Goal: Task Accomplishment & Management: Use online tool/utility

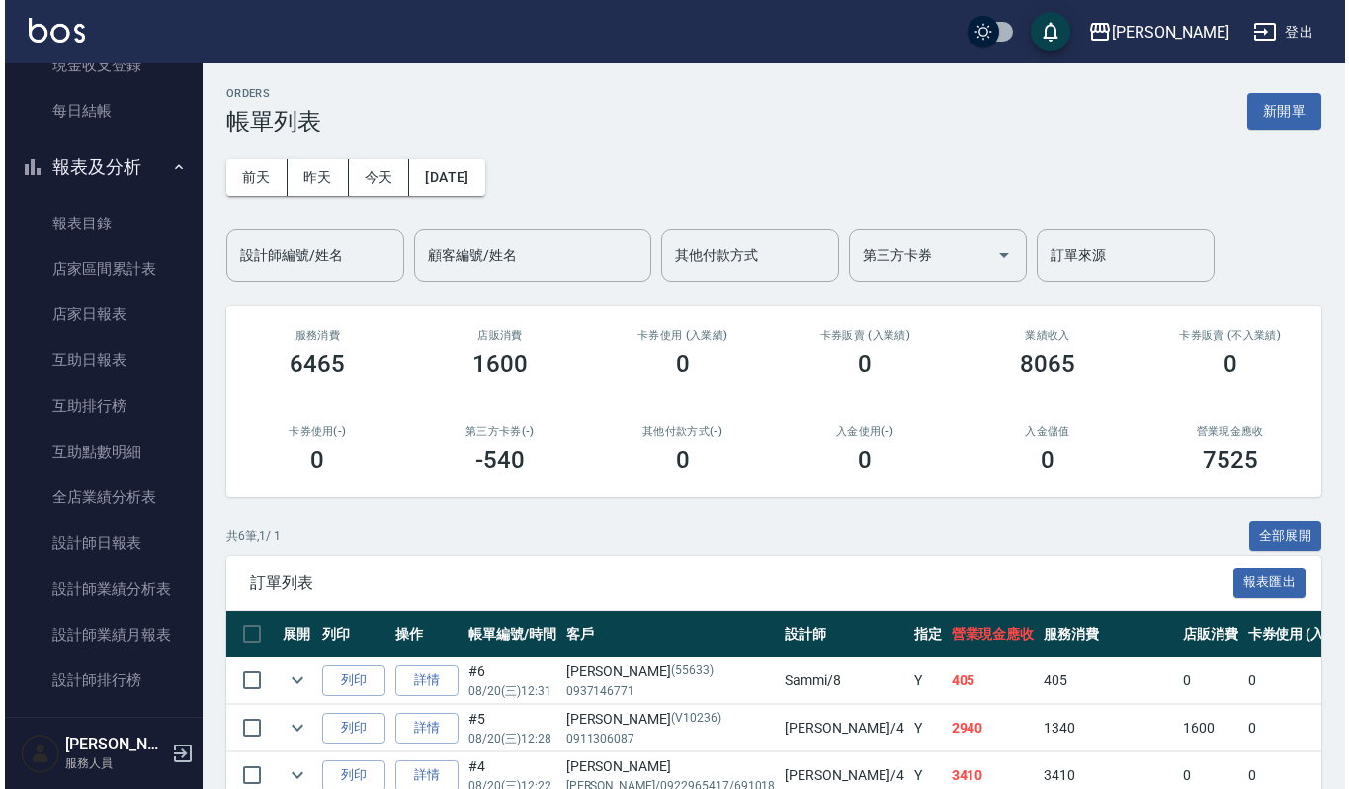
scroll to position [395, 0]
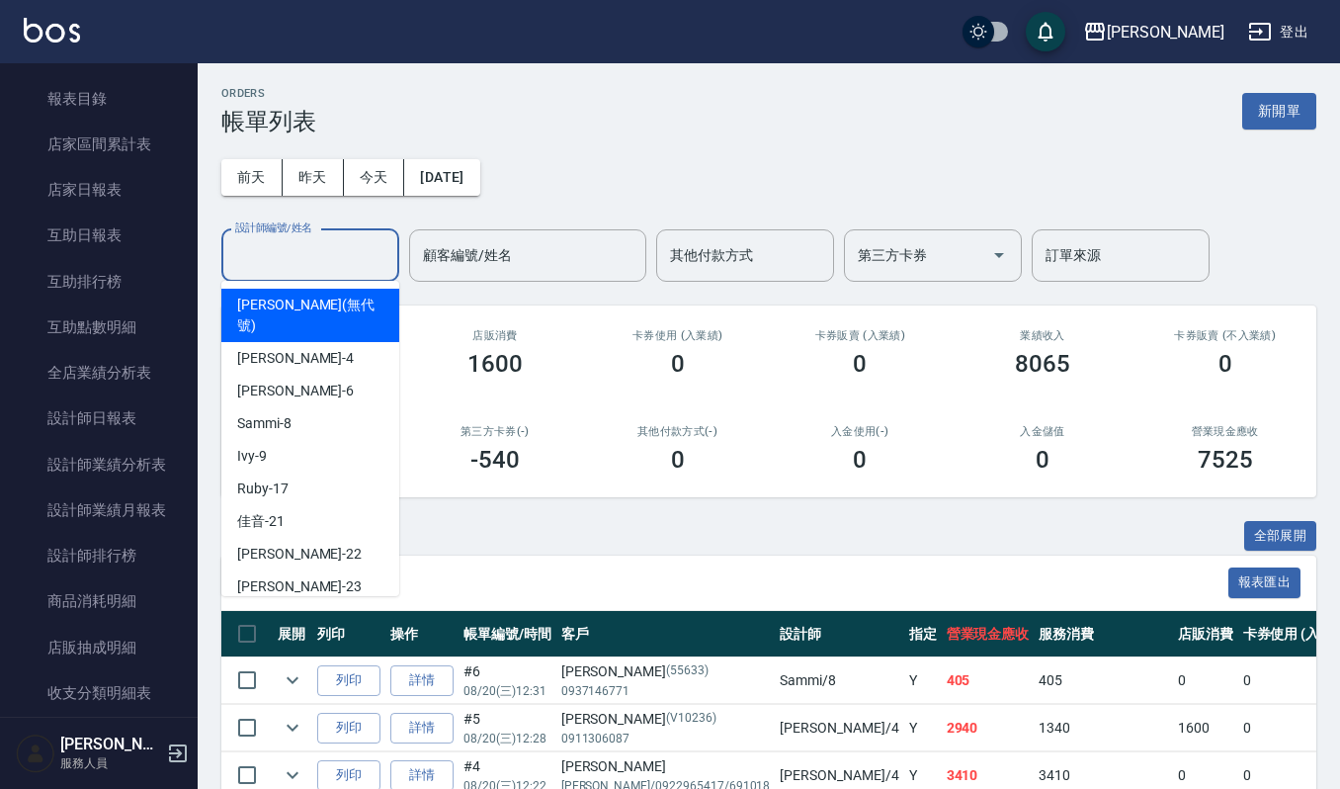
click at [369, 242] on input "設計師編號/姓名" at bounding box center [310, 255] width 160 height 35
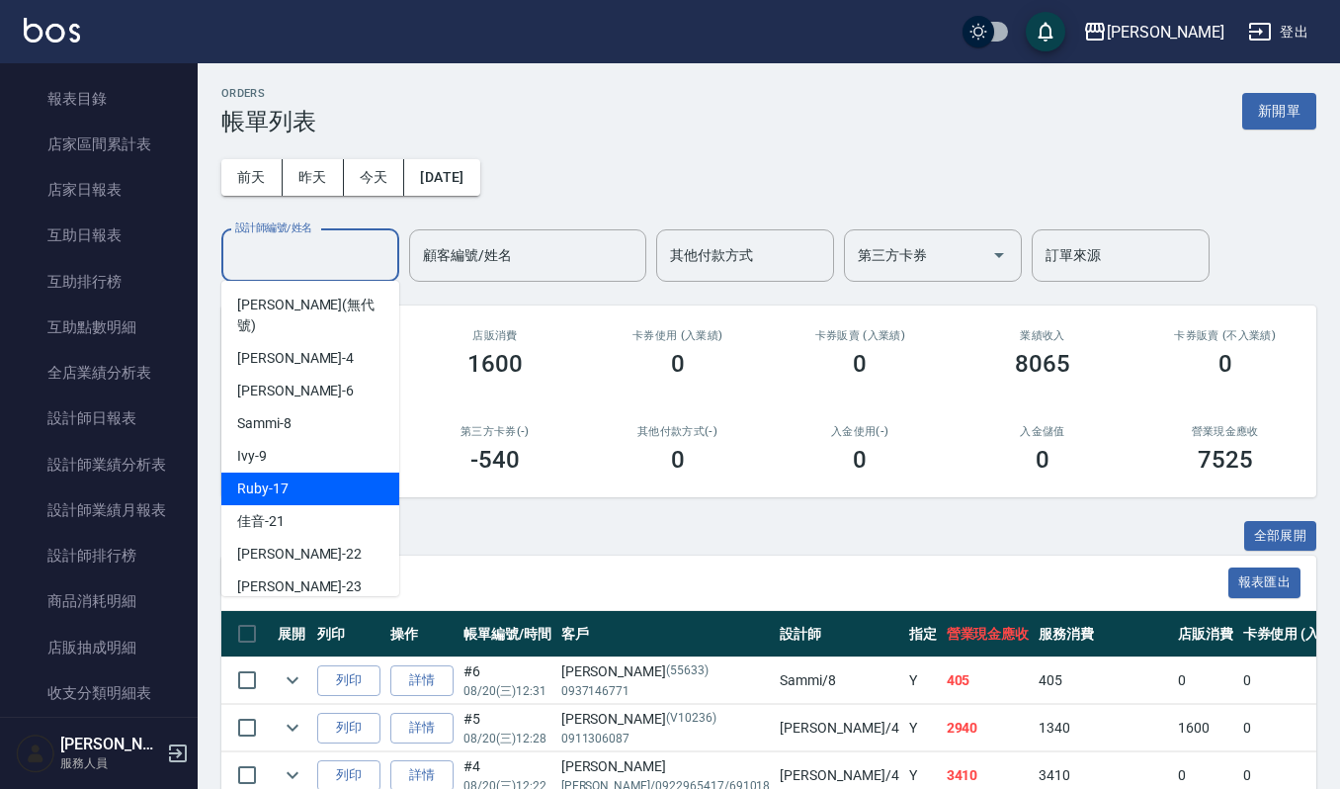
click at [333, 472] on div "Ruby -17" at bounding box center [310, 488] width 178 height 33
type input "Ruby-17"
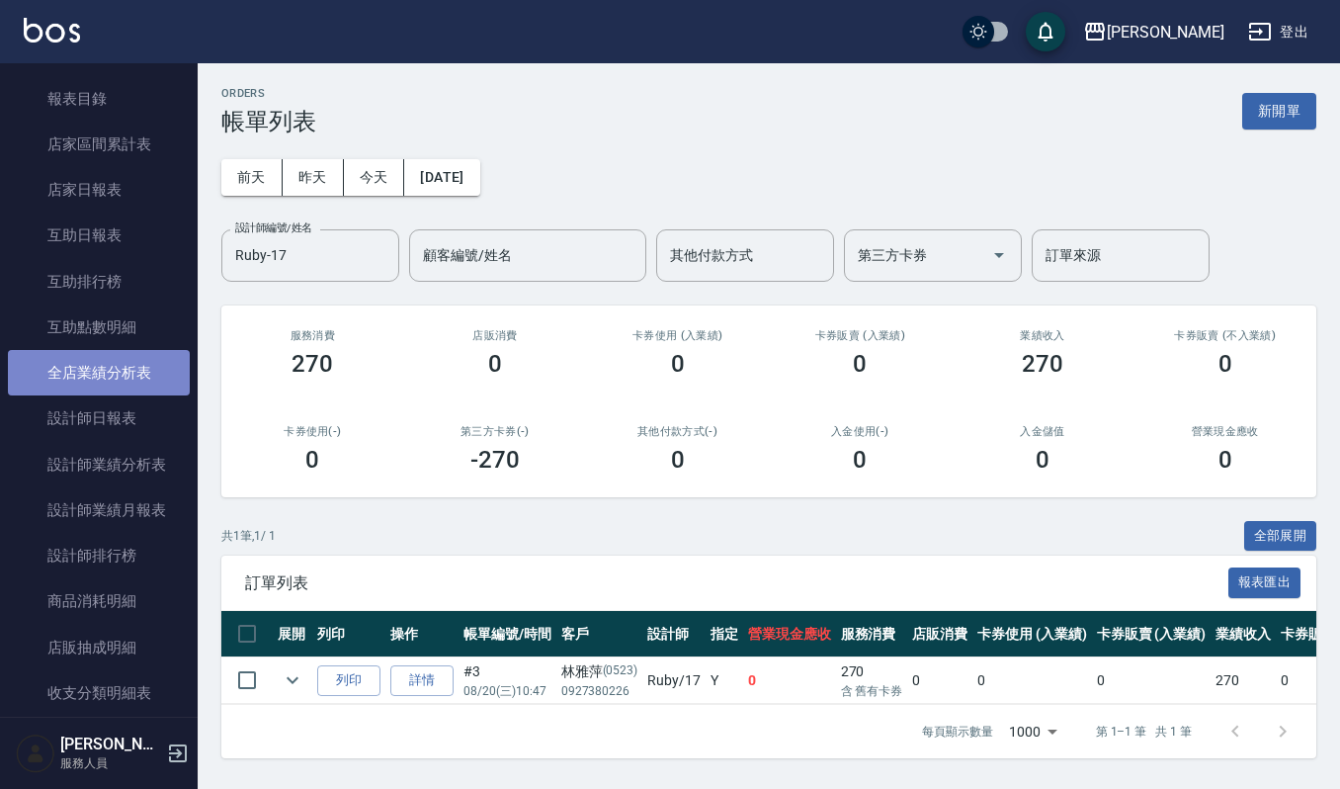
click at [135, 378] on link "全店業績分析表" at bounding box center [99, 372] width 182 height 45
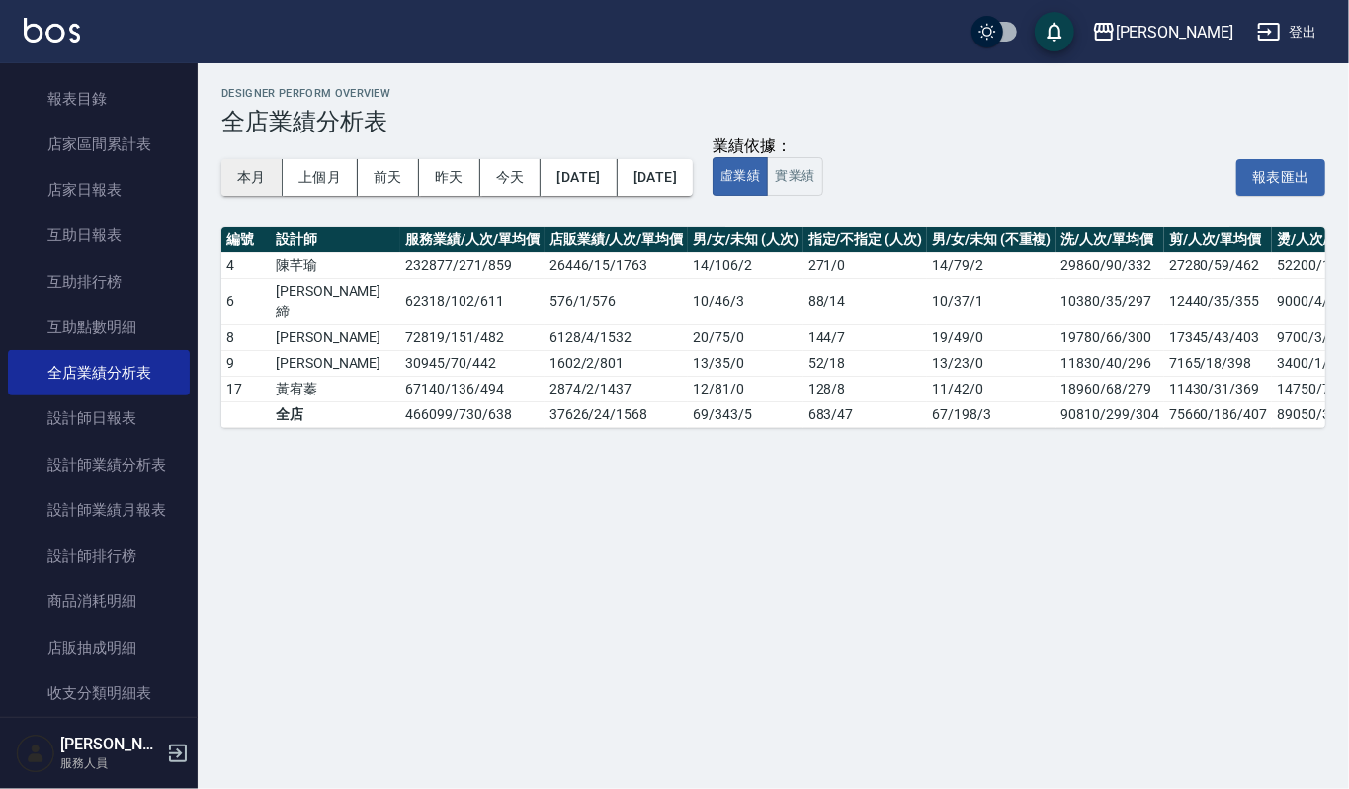
click at [257, 172] on button "本月" at bounding box center [251, 177] width 61 height 37
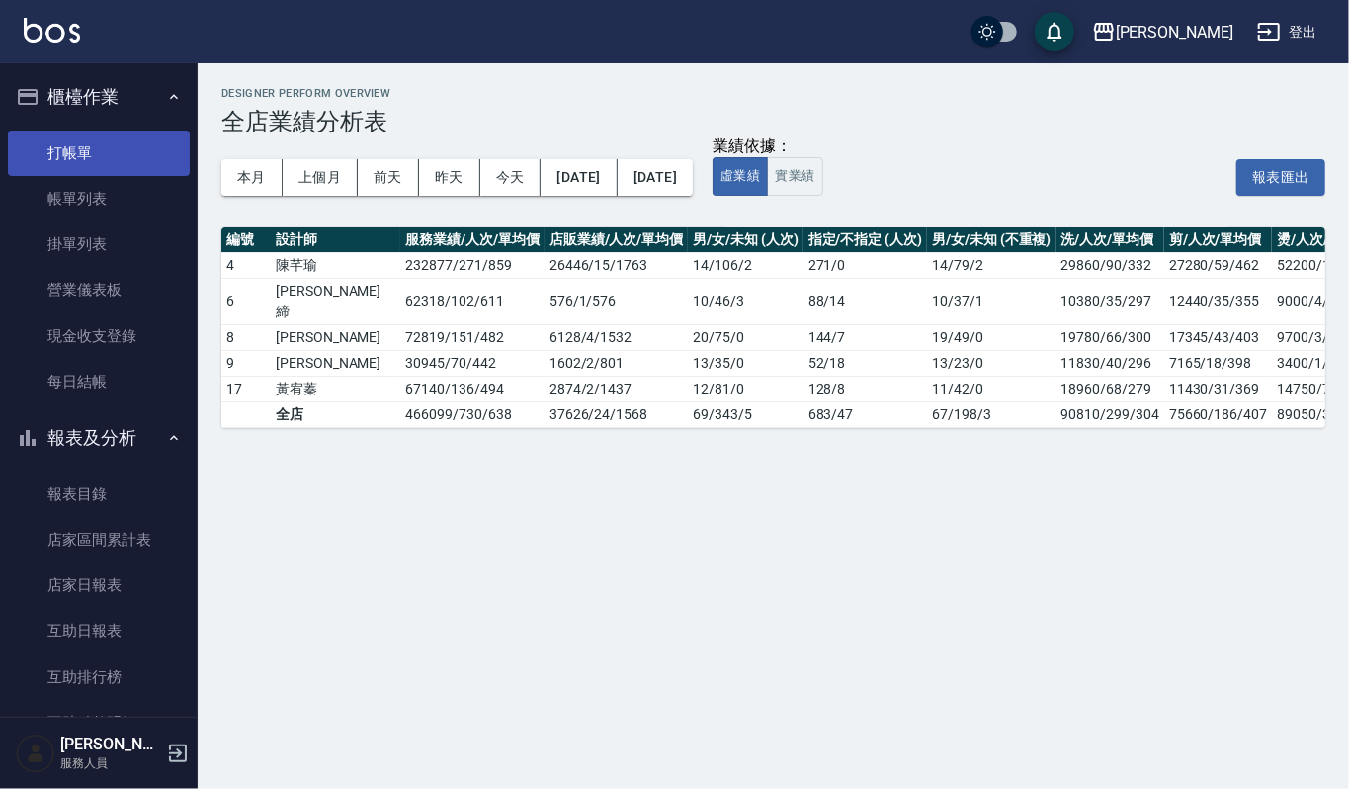
click at [99, 147] on link "打帳單" at bounding box center [99, 152] width 182 height 45
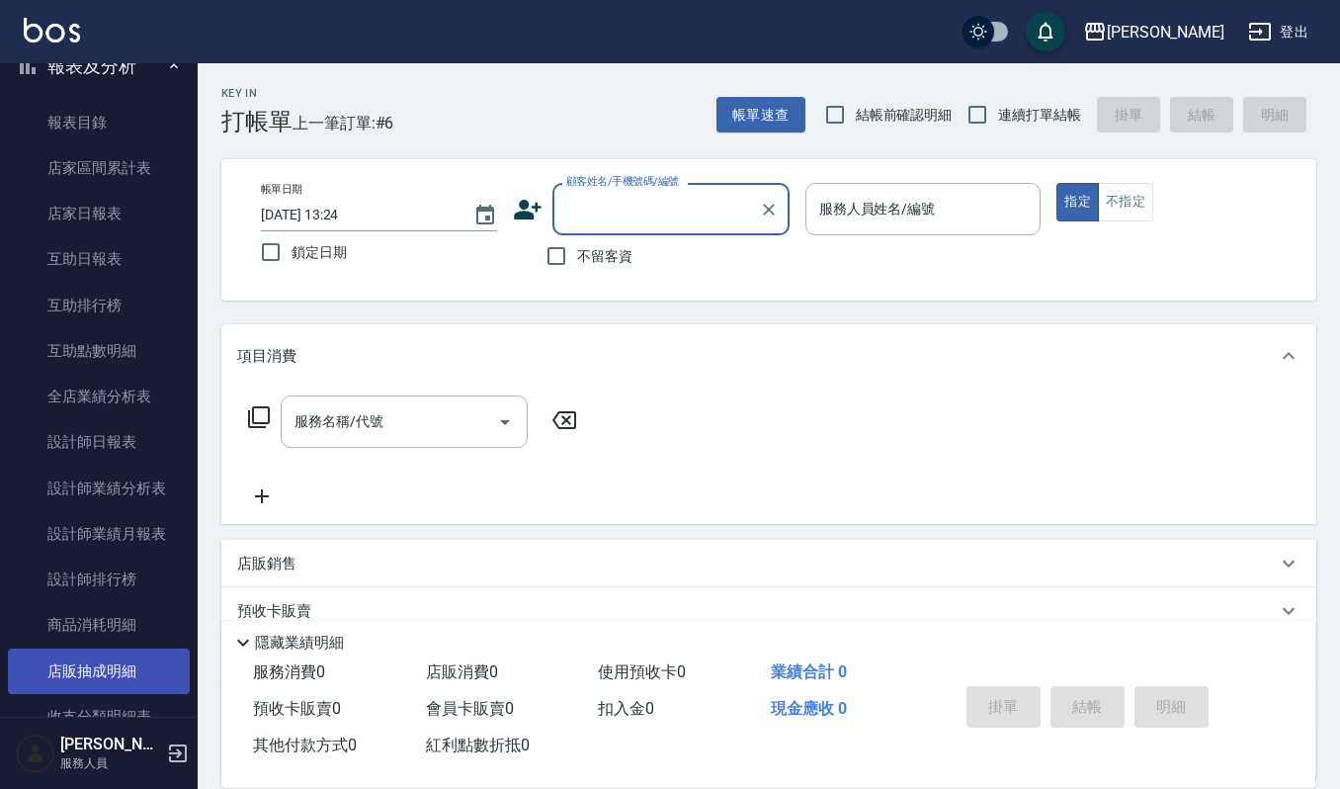
scroll to position [527, 0]
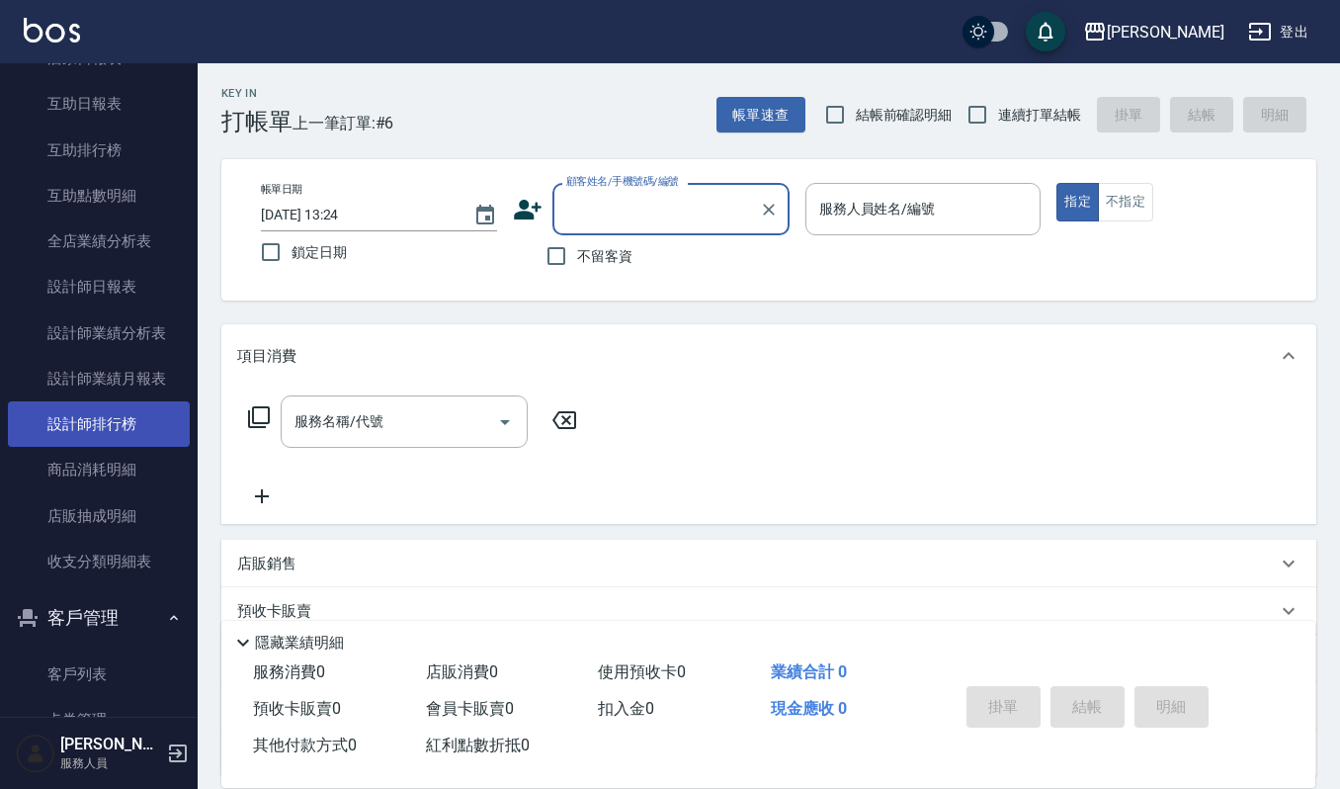
click at [132, 421] on link "設計師排行榜" at bounding box center [99, 423] width 182 height 45
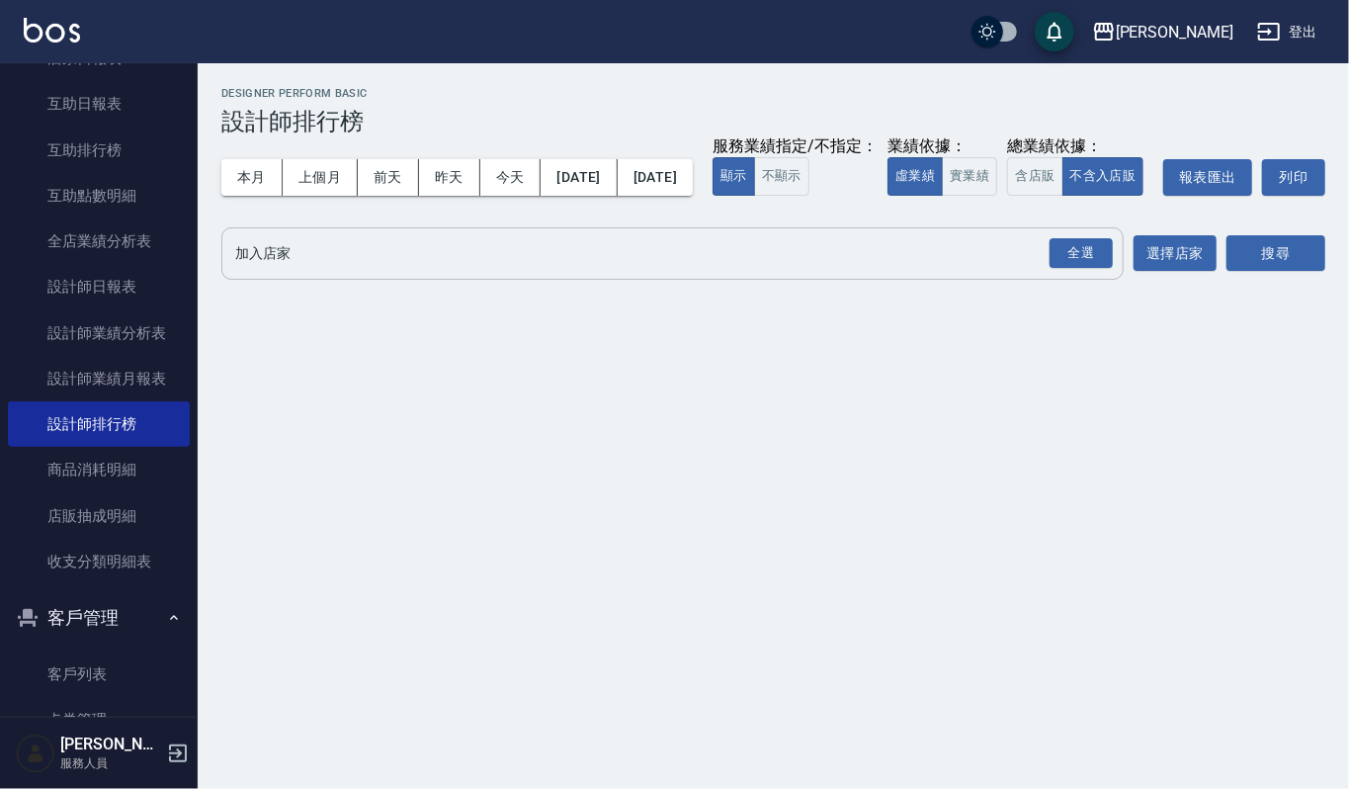
click at [314, 271] on input "加入店家" at bounding box center [657, 253] width 855 height 35
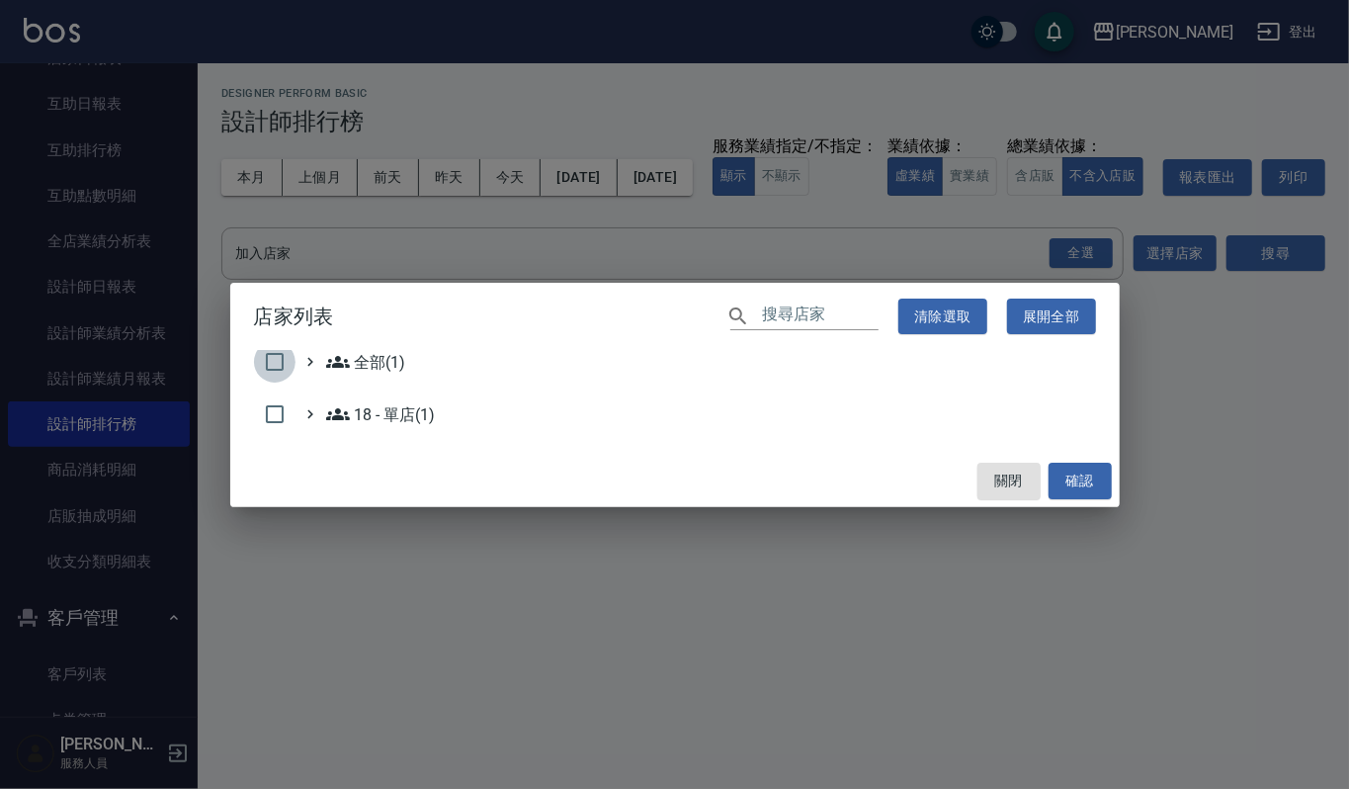
click at [285, 352] on input "checkbox" at bounding box center [275, 362] width 42 height 42
checkbox input "true"
click at [1075, 491] on button "確認" at bounding box center [1080, 481] width 63 height 37
checkbox input "false"
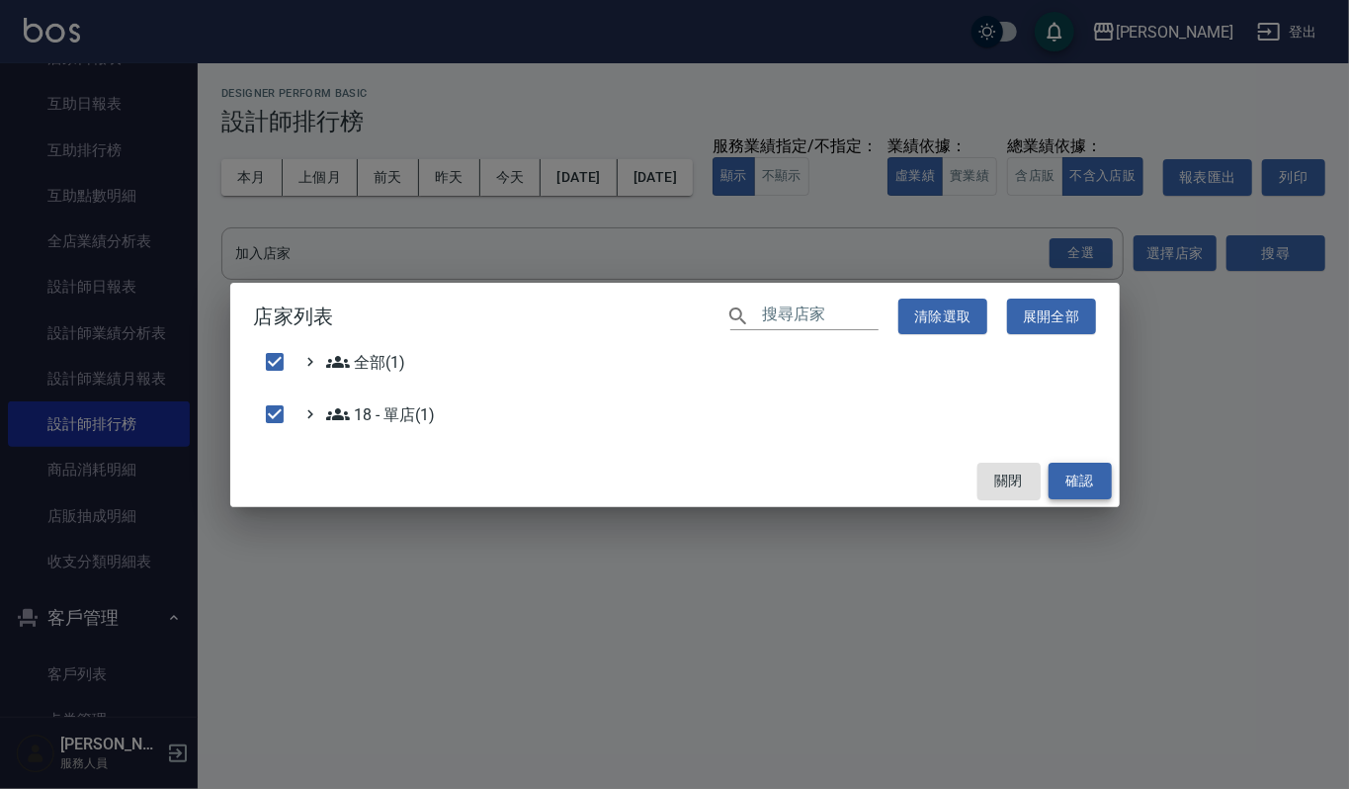
checkbox input "false"
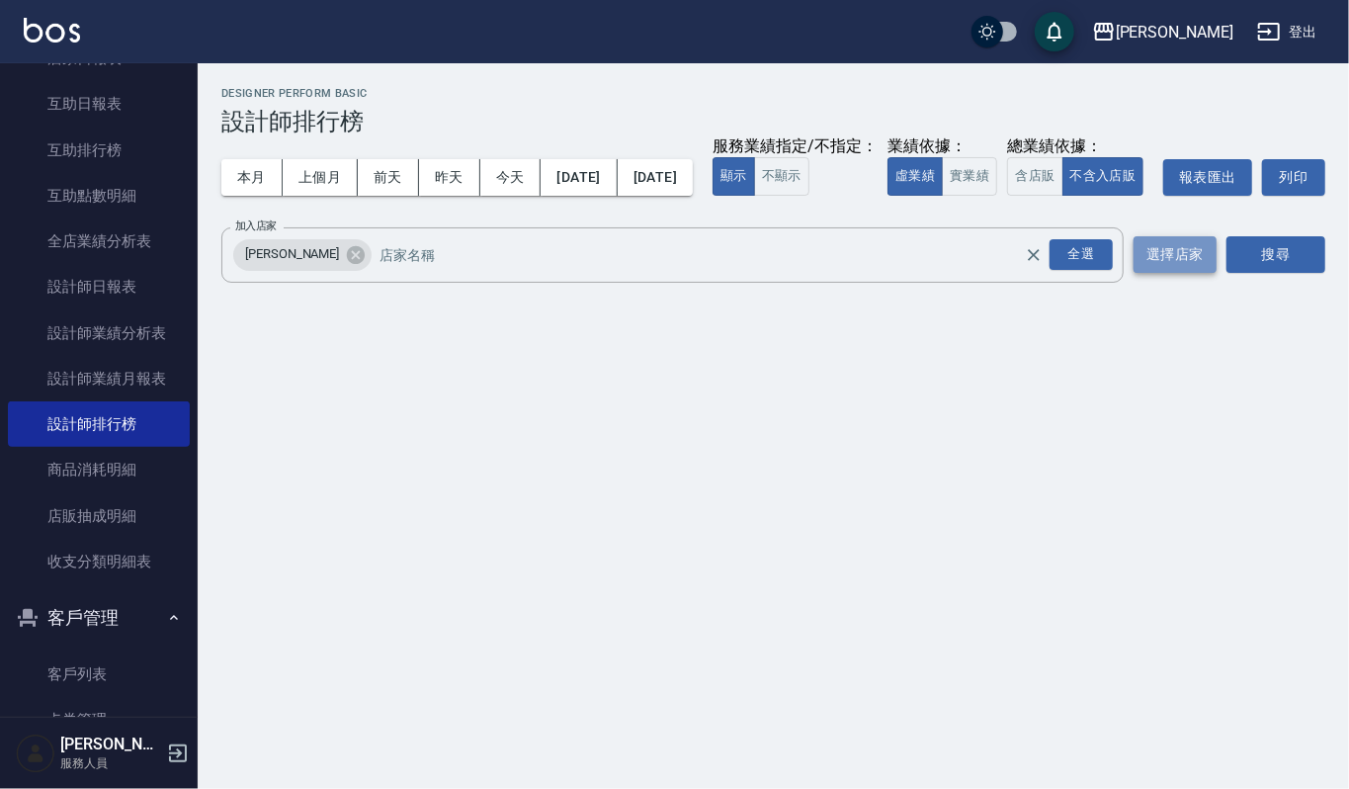
click at [1167, 273] on button "選擇店家" at bounding box center [1175, 254] width 83 height 37
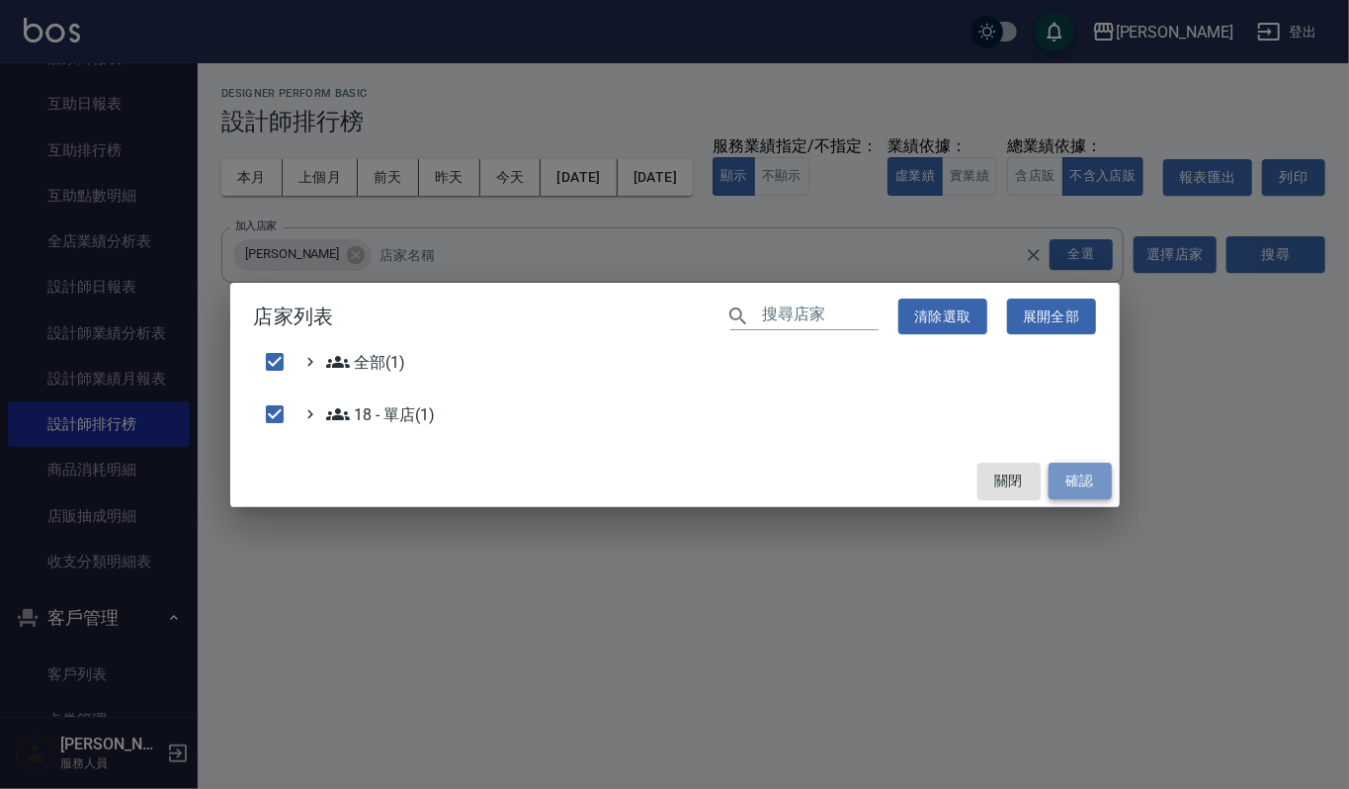
click at [1088, 471] on button "確認" at bounding box center [1080, 481] width 63 height 37
checkbox input "false"
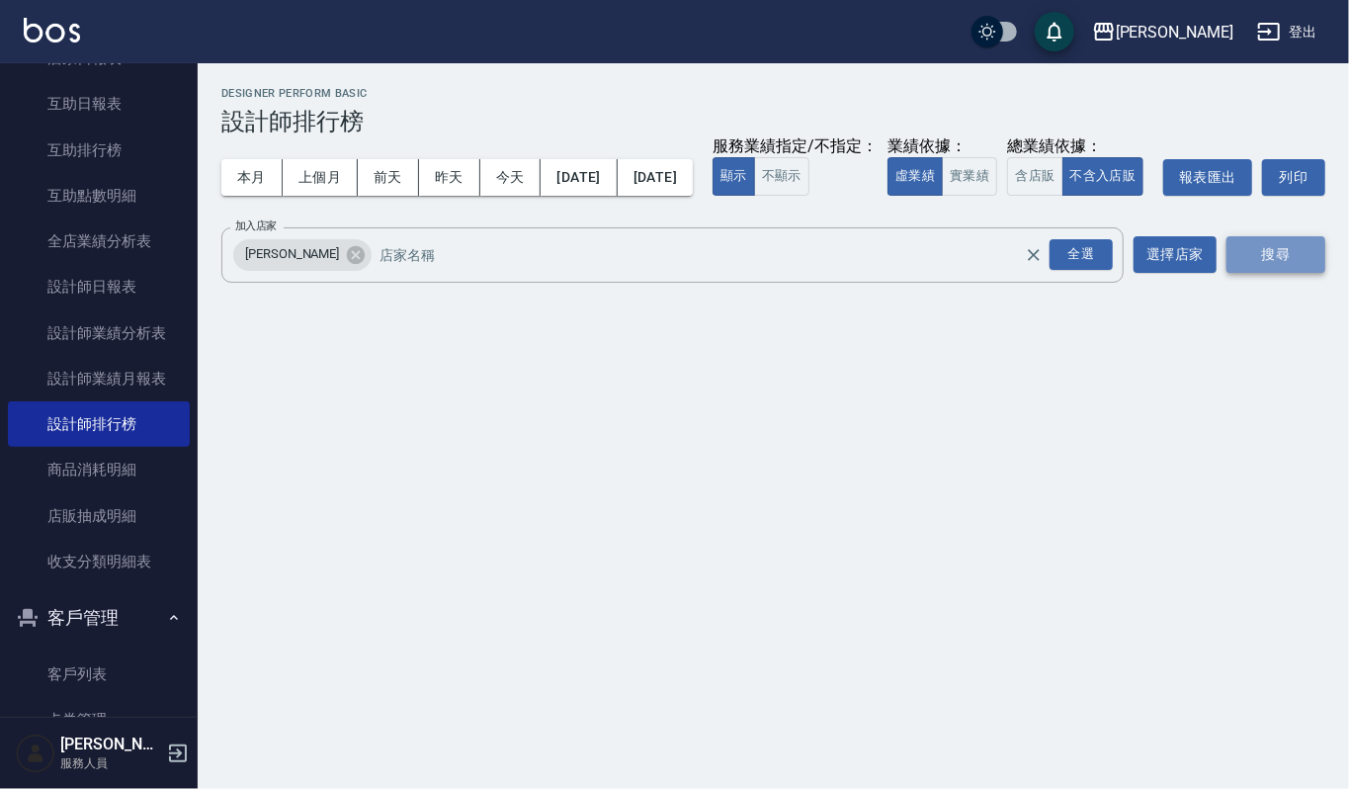
click at [1274, 273] on button "搜尋" at bounding box center [1275, 254] width 99 height 37
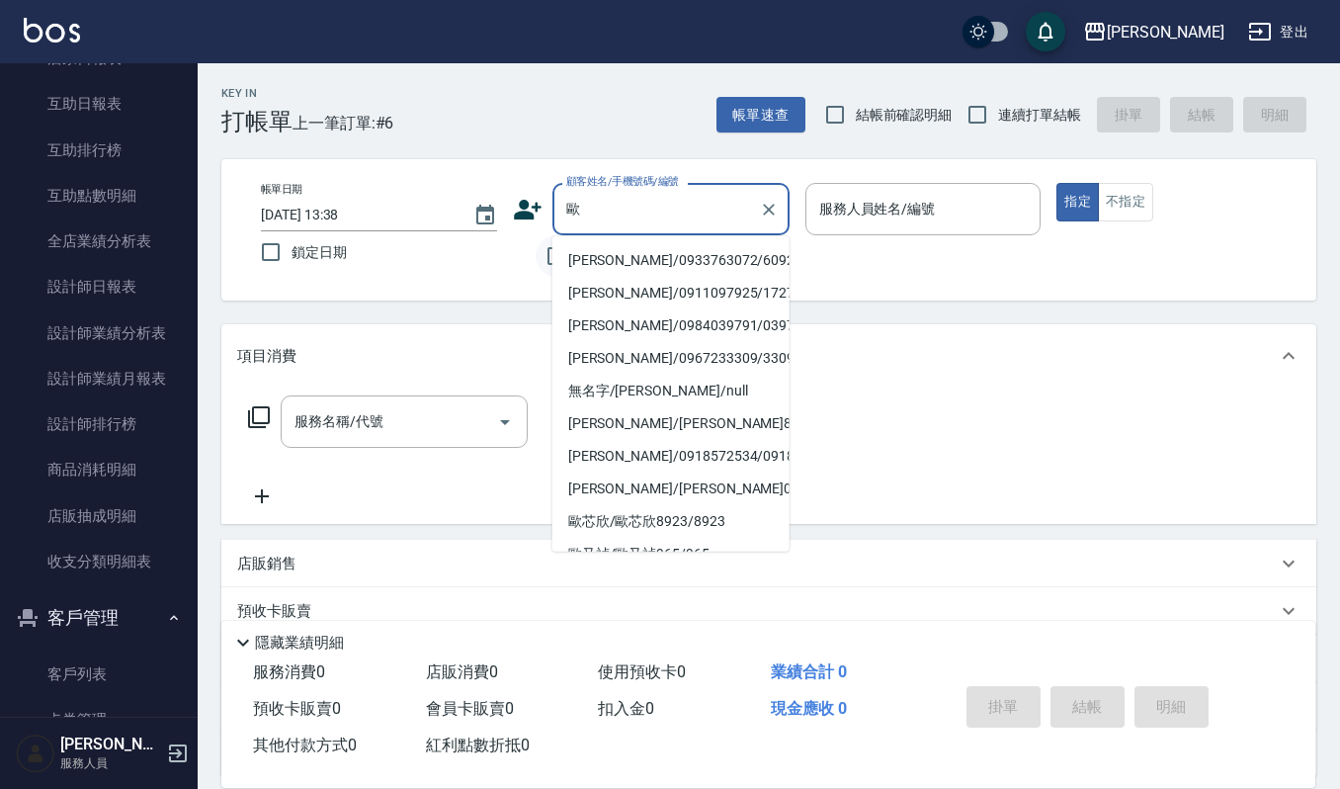
click at [569, 251] on li "[PERSON_NAME]/0933763072/609225" at bounding box center [670, 260] width 237 height 33
type input "[PERSON_NAME]/0933763072/609225"
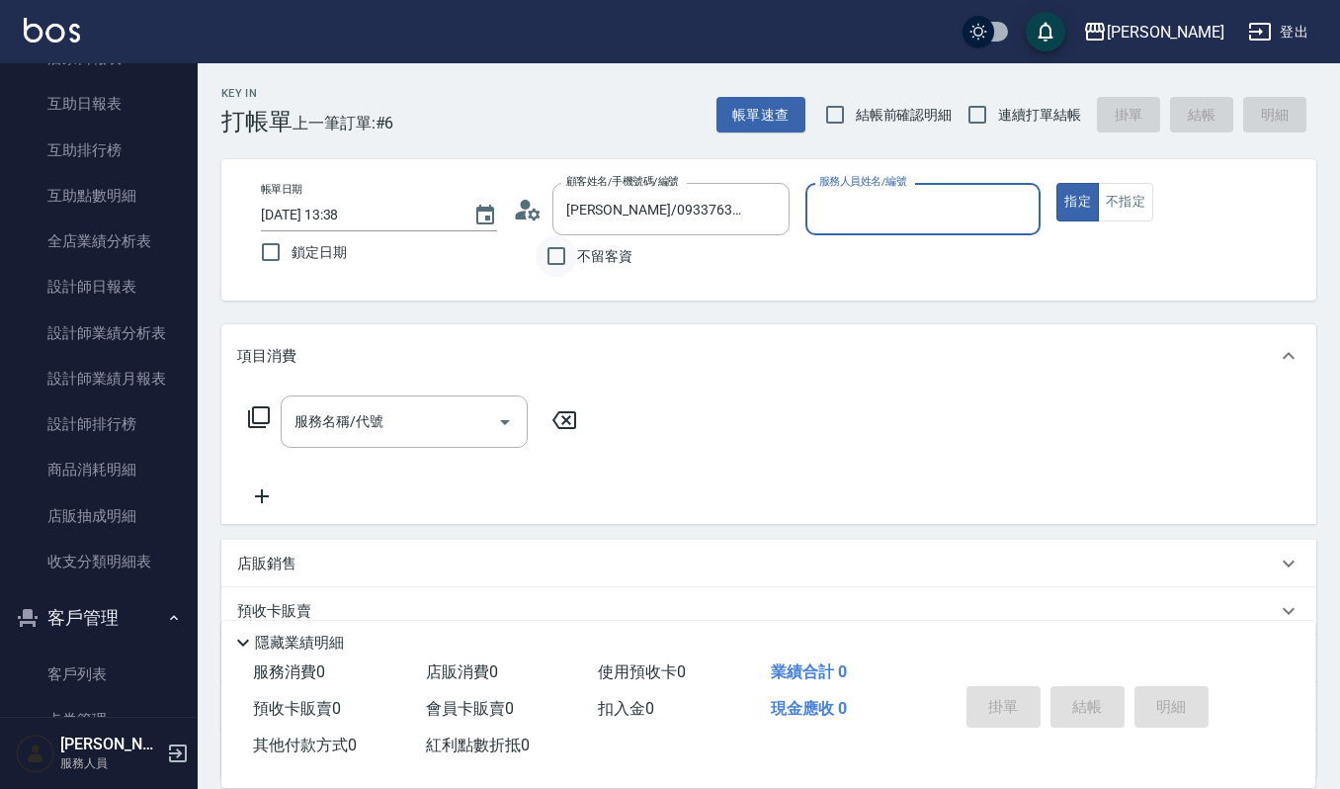
type input "[PERSON_NAME]-4"
click at [471, 436] on input "服務名稱/代號" at bounding box center [390, 421] width 200 height 35
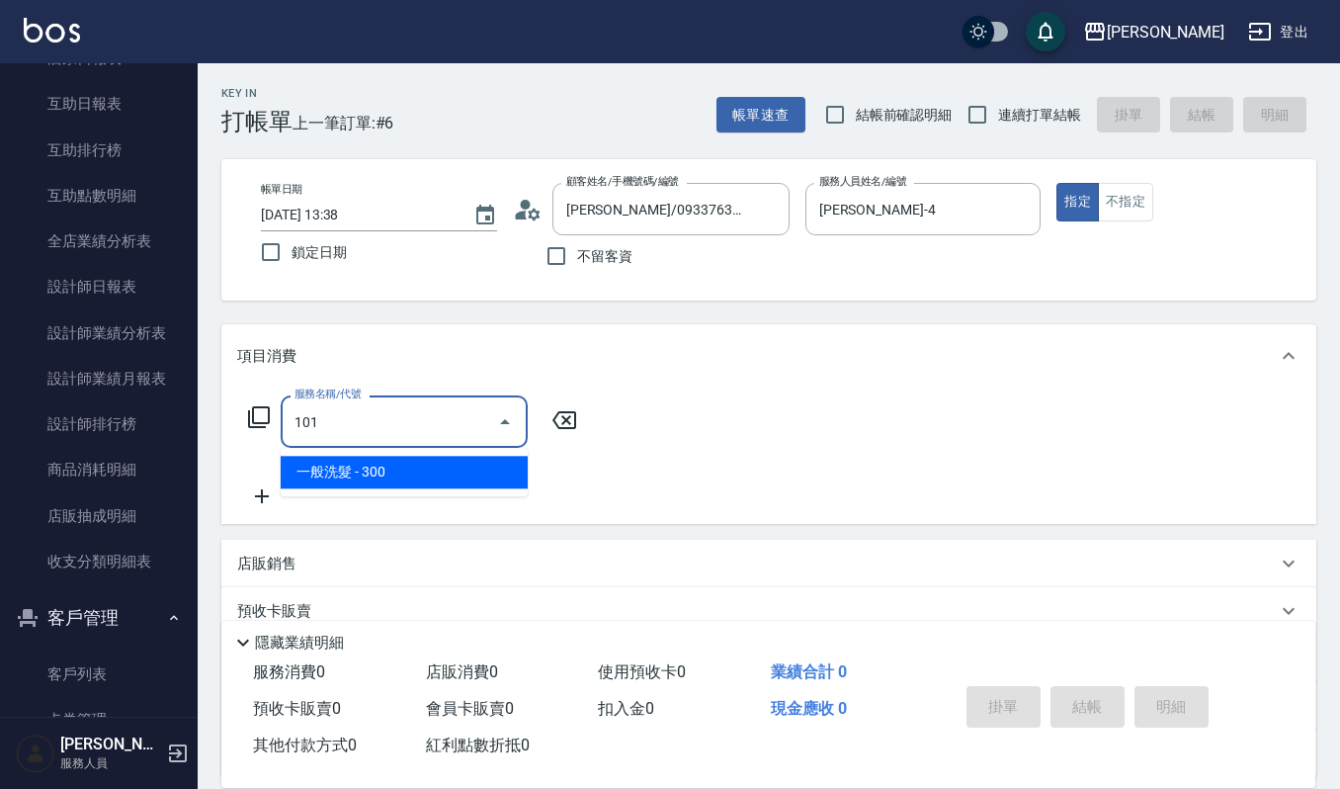
type input "一般洗髮(101)"
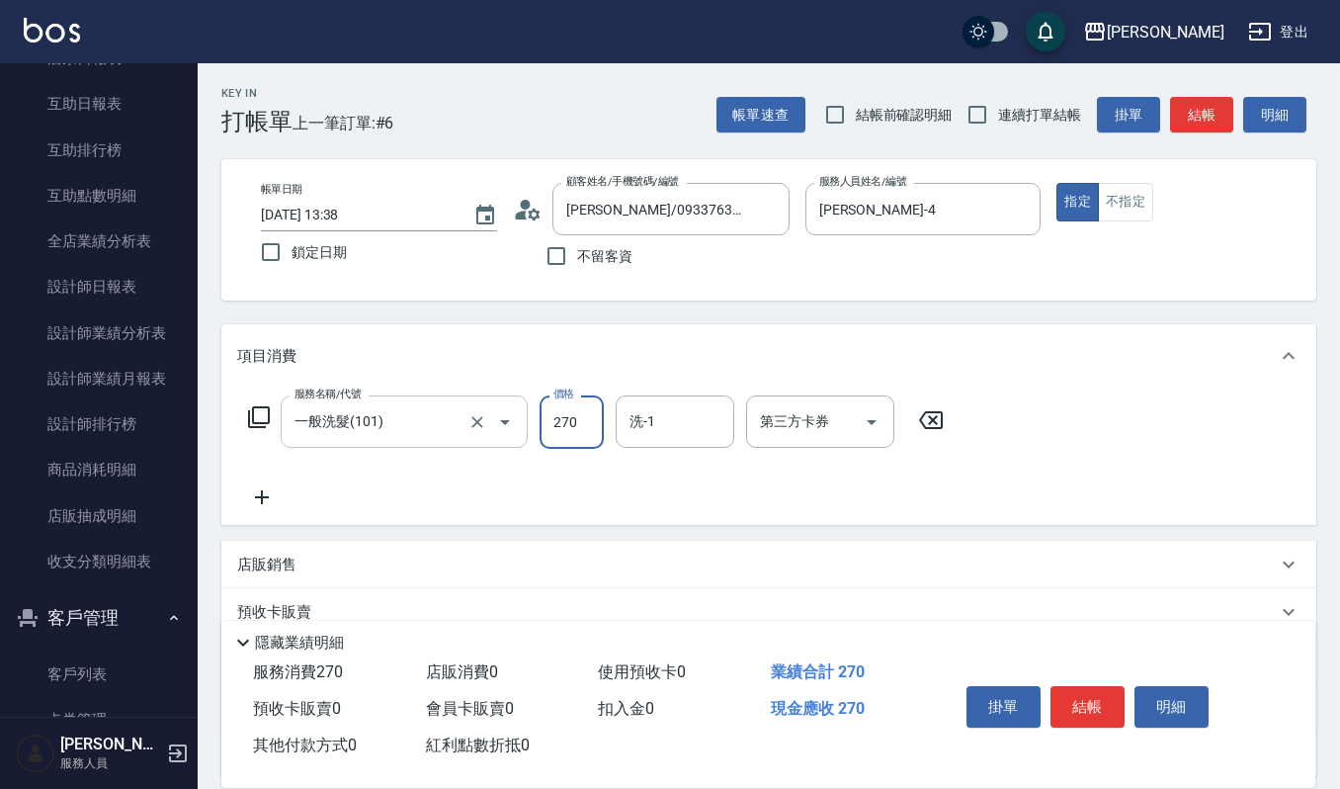
type input "270"
type input "23]"
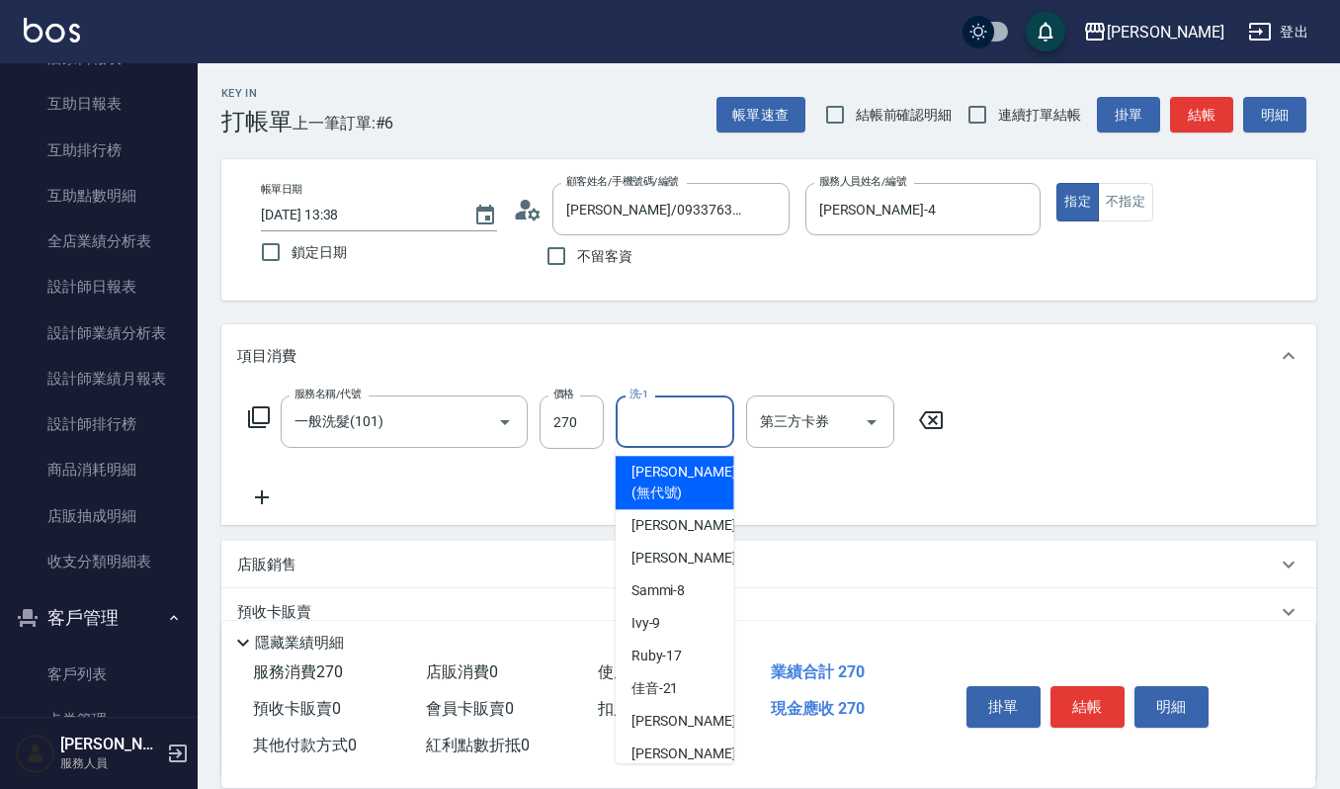
click at [633, 425] on input "洗-1" at bounding box center [675, 421] width 101 height 35
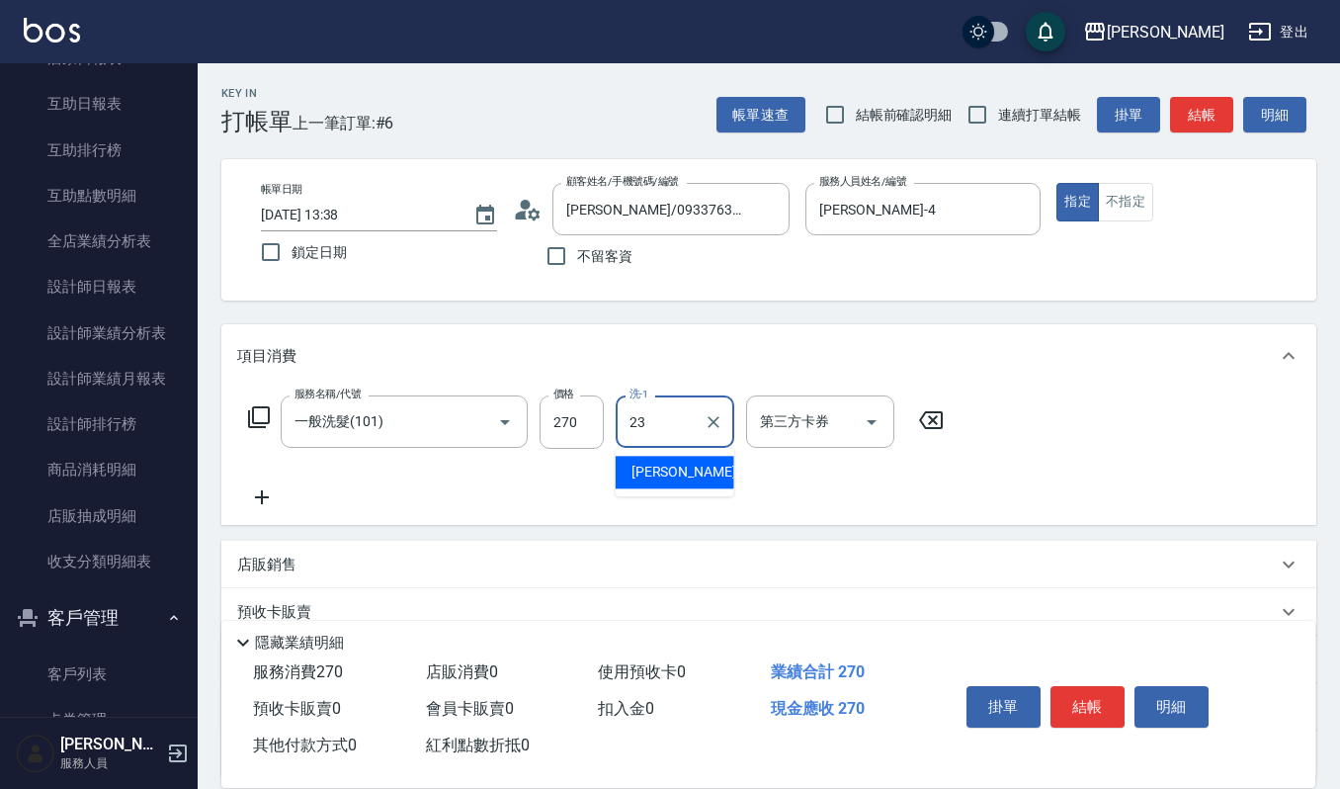
type input "[PERSON_NAME]-23"
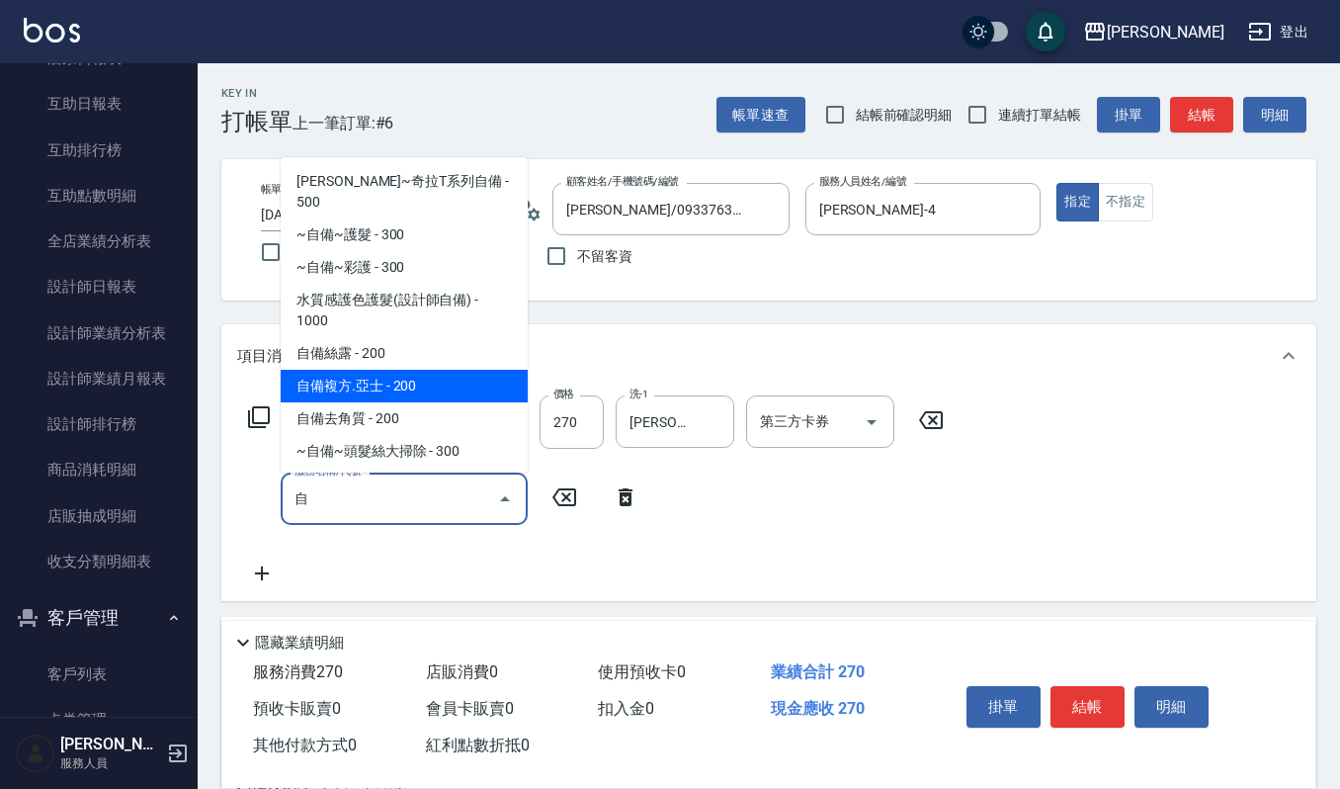
click at [306, 376] on span "自備複方.亞士 - 200" at bounding box center [404, 386] width 247 height 33
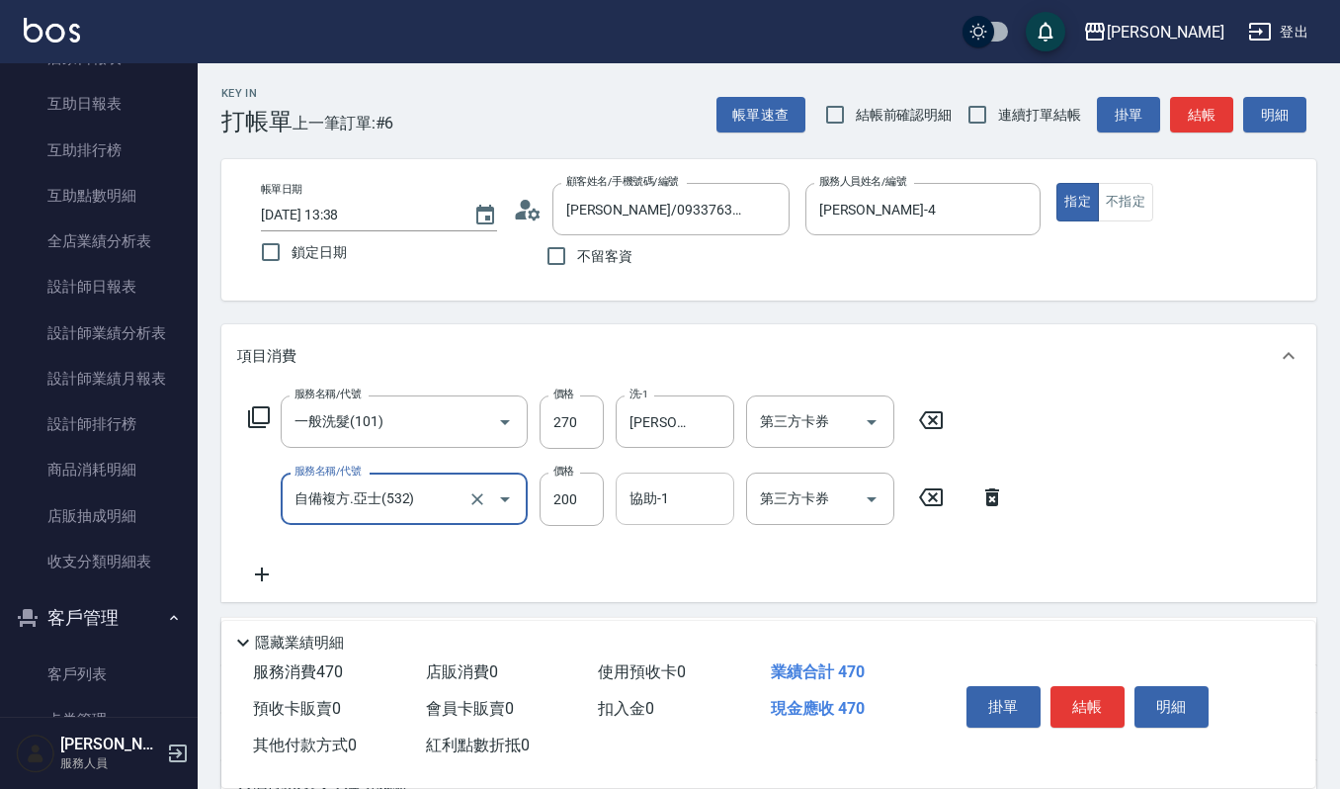
type input "自備複方.亞士(532)"
click at [654, 515] on input "協助-1" at bounding box center [675, 498] width 101 height 35
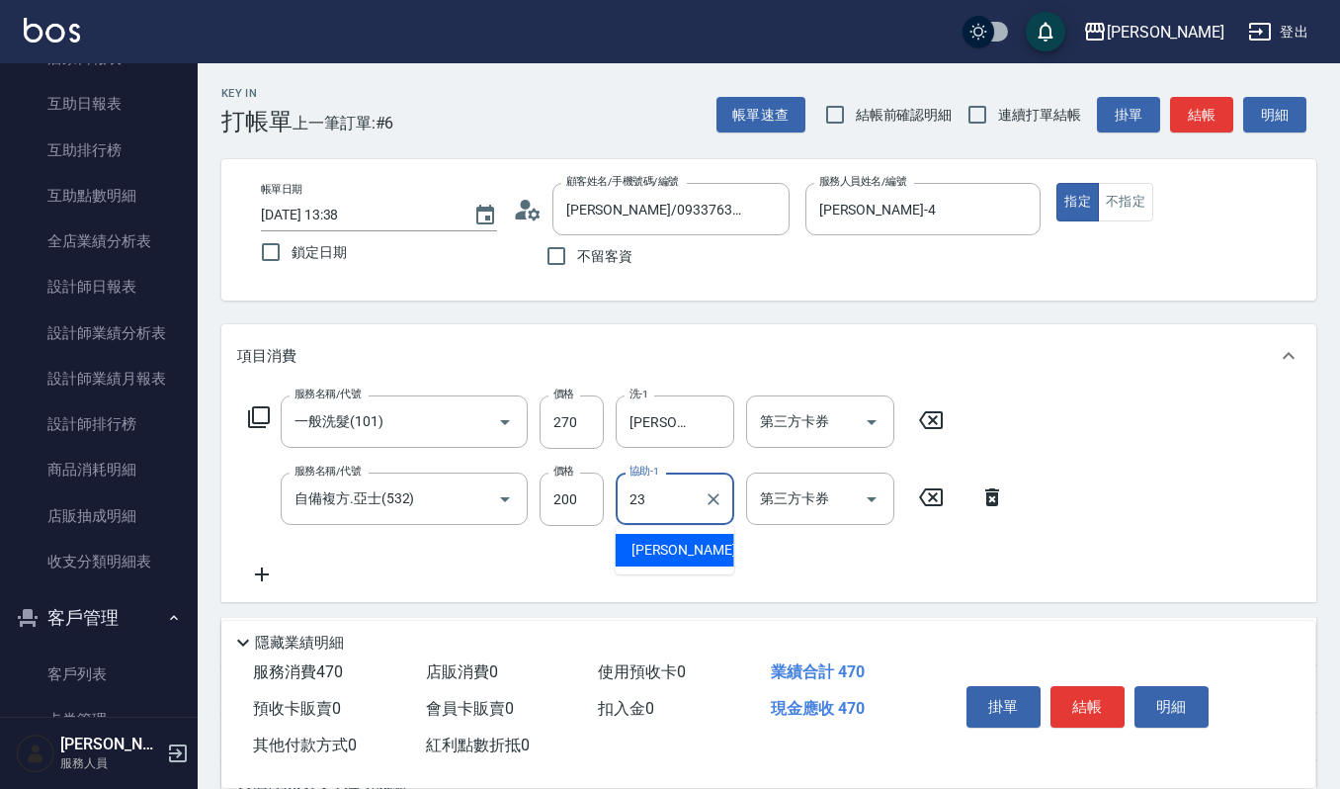
type input "[PERSON_NAME]-23"
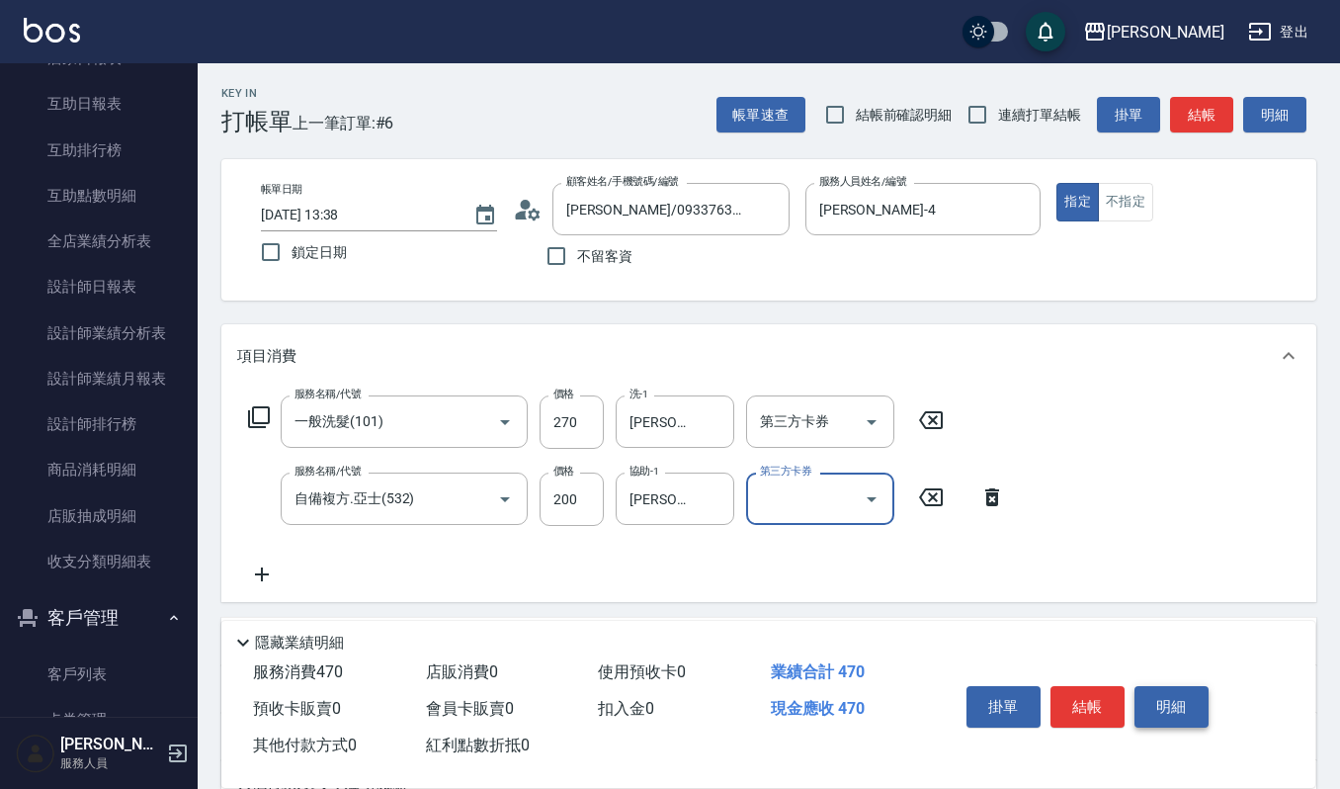
click at [1172, 704] on button "明細" at bounding box center [1172, 707] width 74 height 42
click at [1179, 716] on button "明細" at bounding box center [1172, 707] width 74 height 42
click at [1176, 712] on button "明細" at bounding box center [1172, 707] width 74 height 42
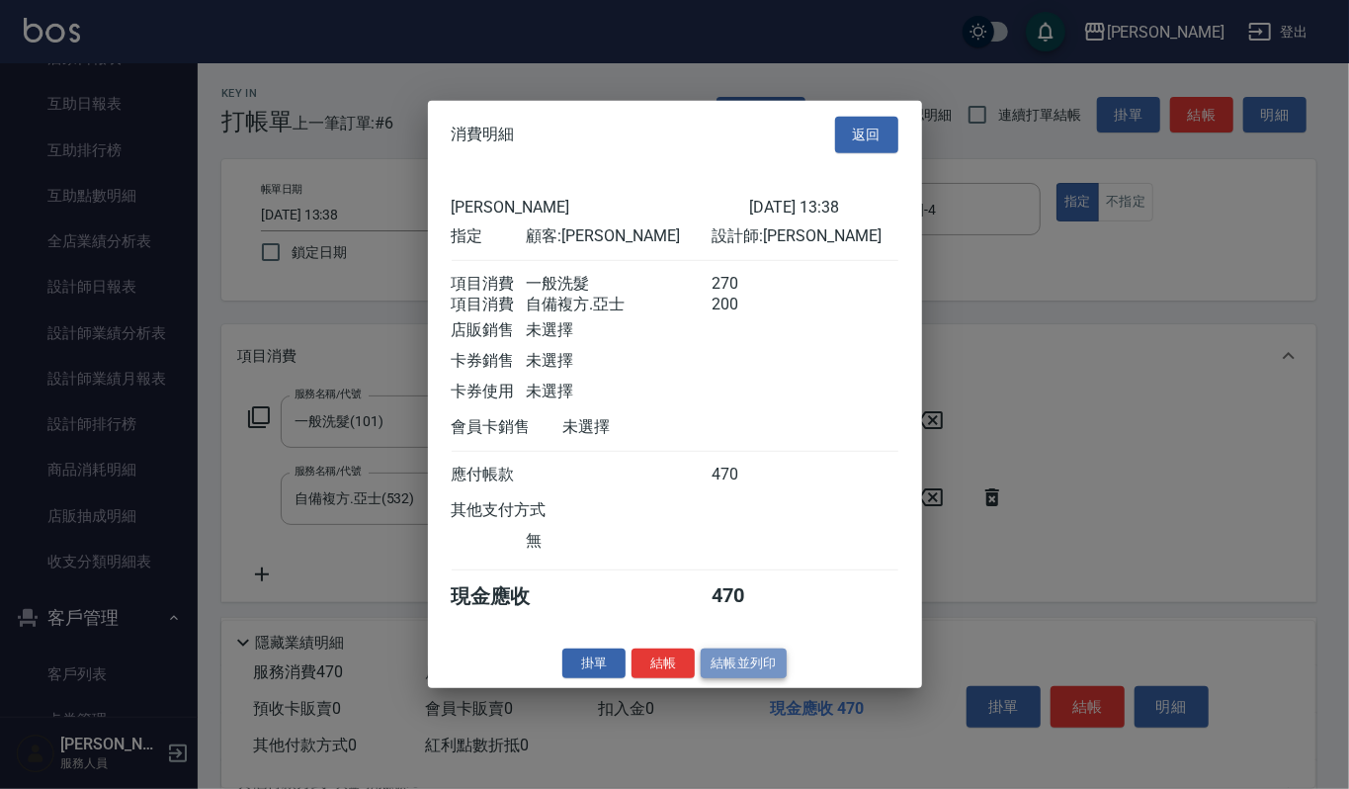
click at [755, 669] on button "結帳並列印" at bounding box center [744, 662] width 86 height 31
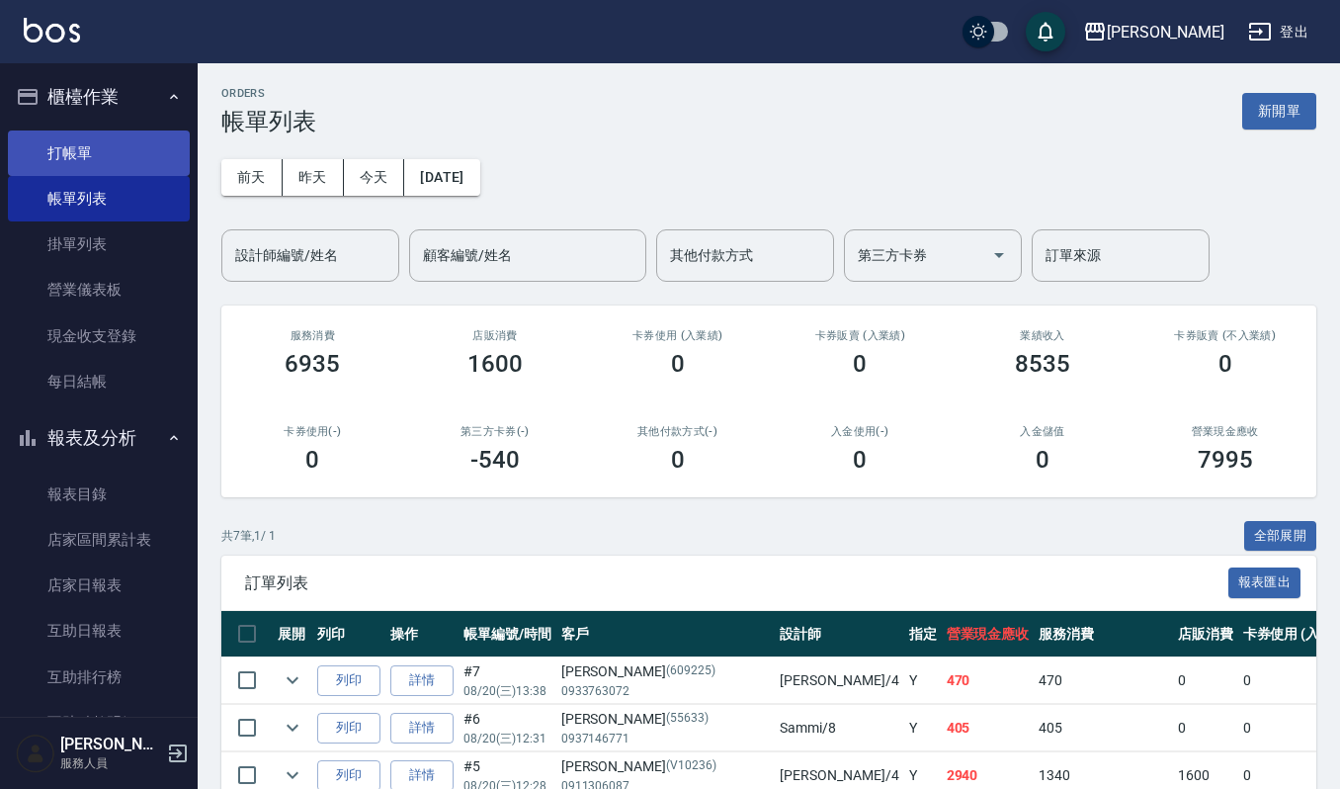
click at [109, 147] on link "打帳單" at bounding box center [99, 152] width 182 height 45
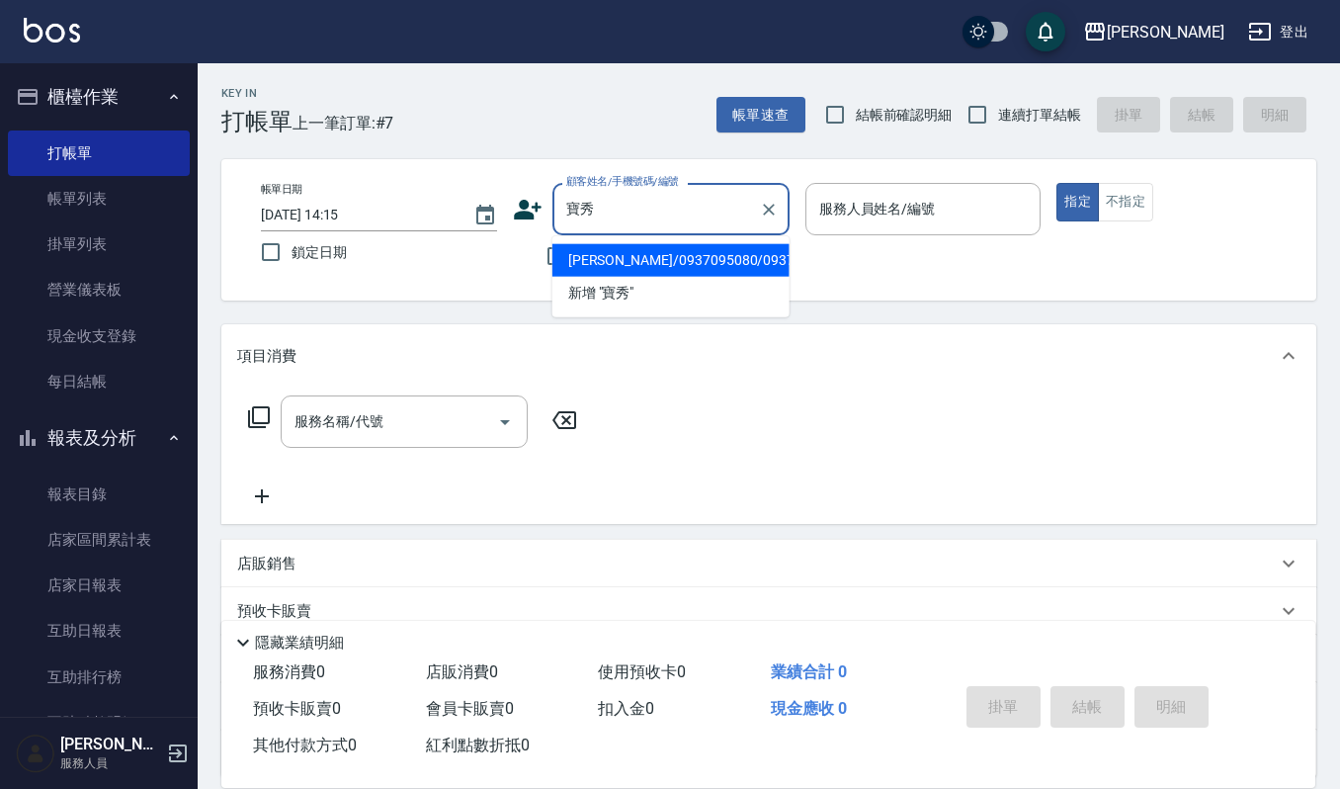
click at [648, 253] on li "[PERSON_NAME]/0937095080/0937035" at bounding box center [670, 260] width 237 height 33
type input "[PERSON_NAME]/0937095080/0937035"
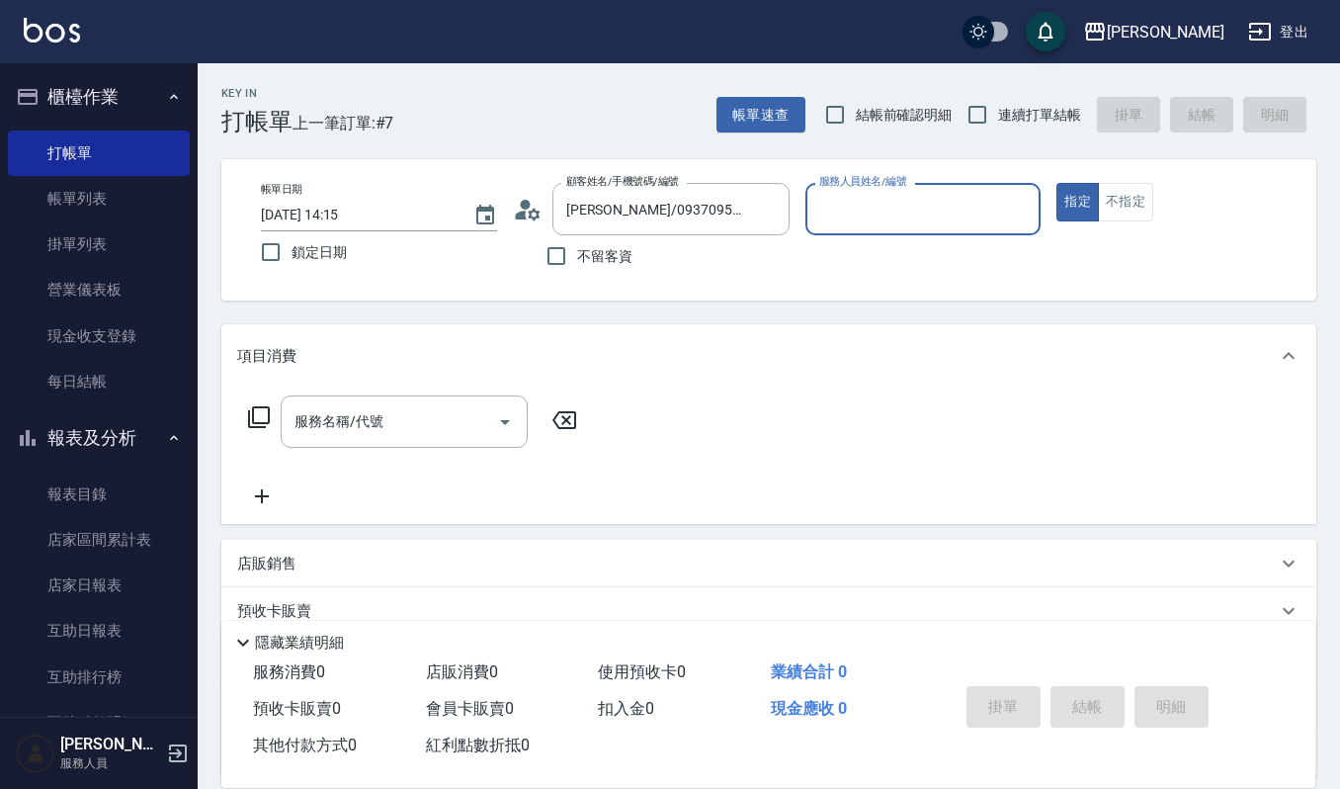
type input "[PERSON_NAME]-4"
click at [370, 408] on input "服務名稱/代號" at bounding box center [390, 421] width 200 height 35
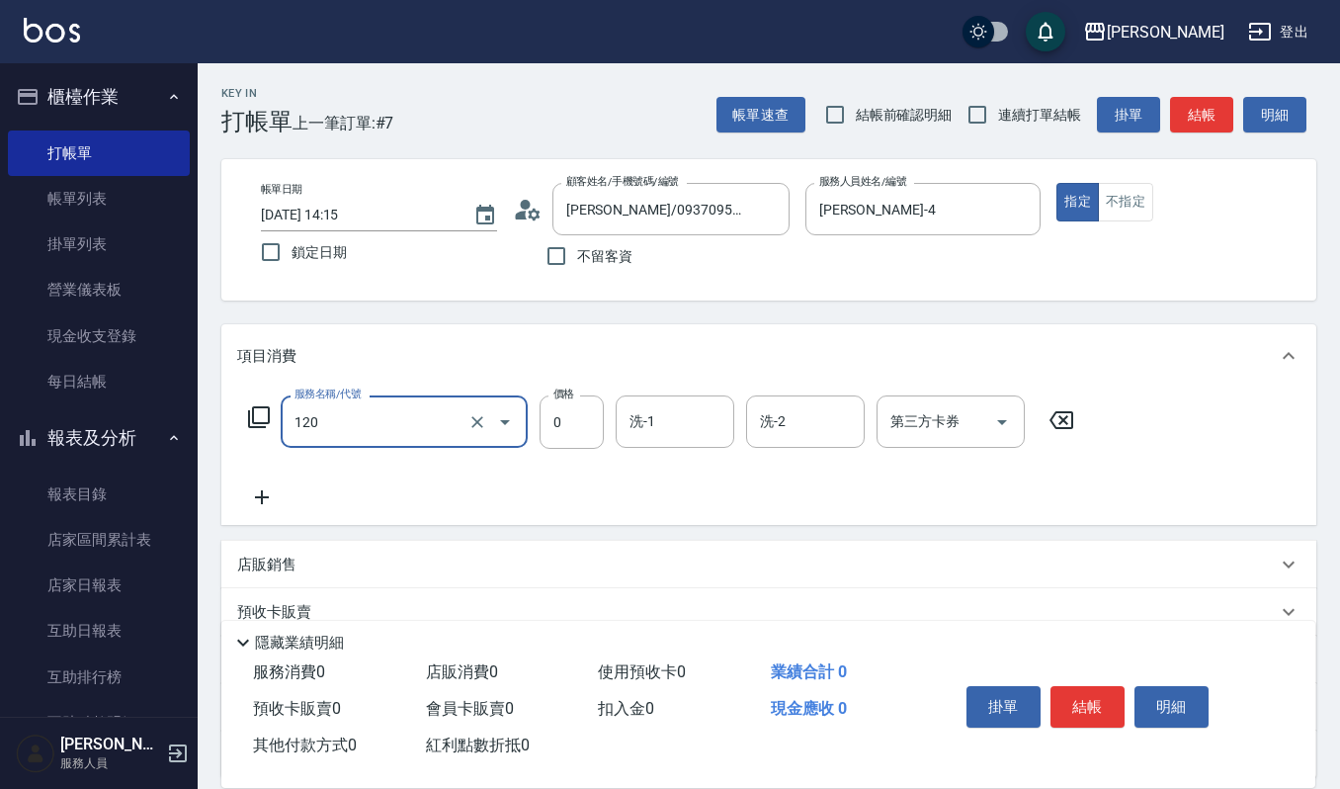
type input "使用純香洗髮卡(120)"
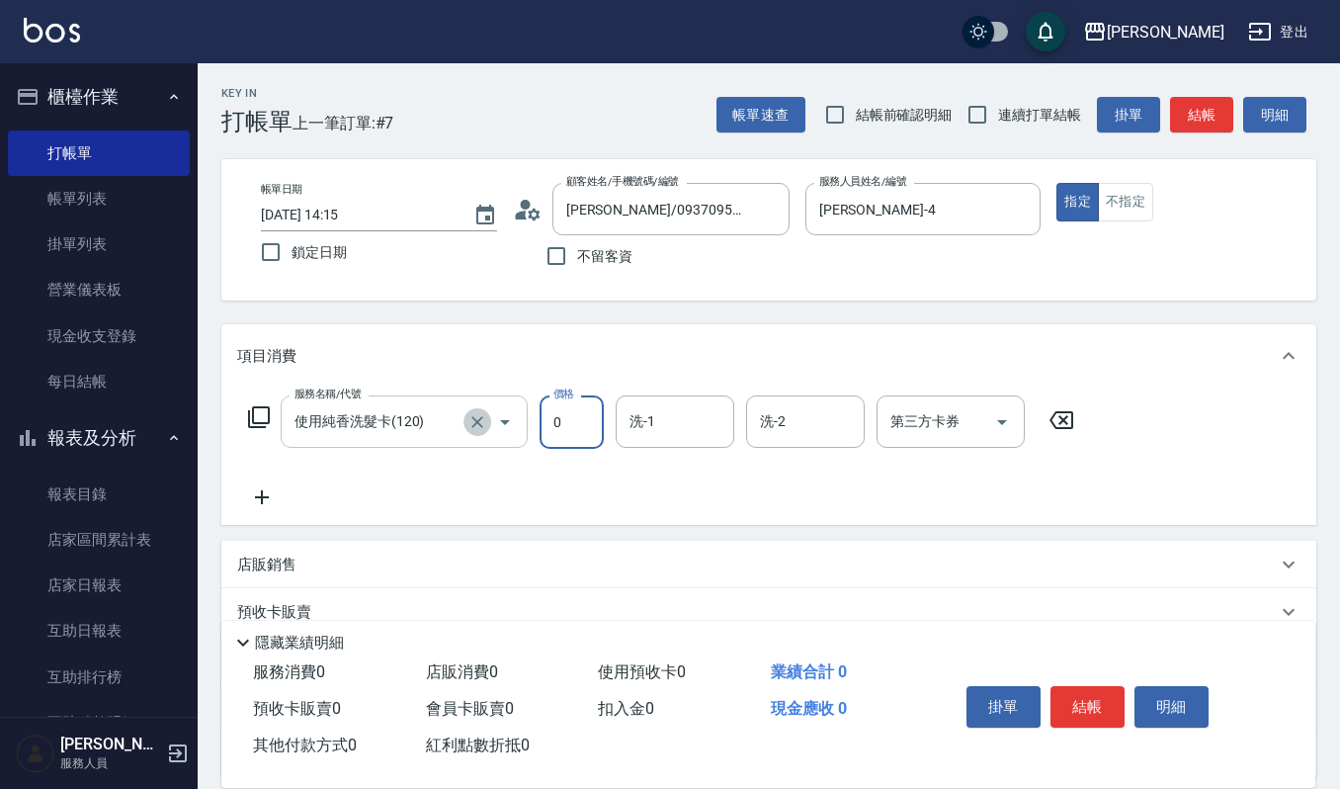
click at [476, 427] on icon "Clear" at bounding box center [477, 422] width 20 height 20
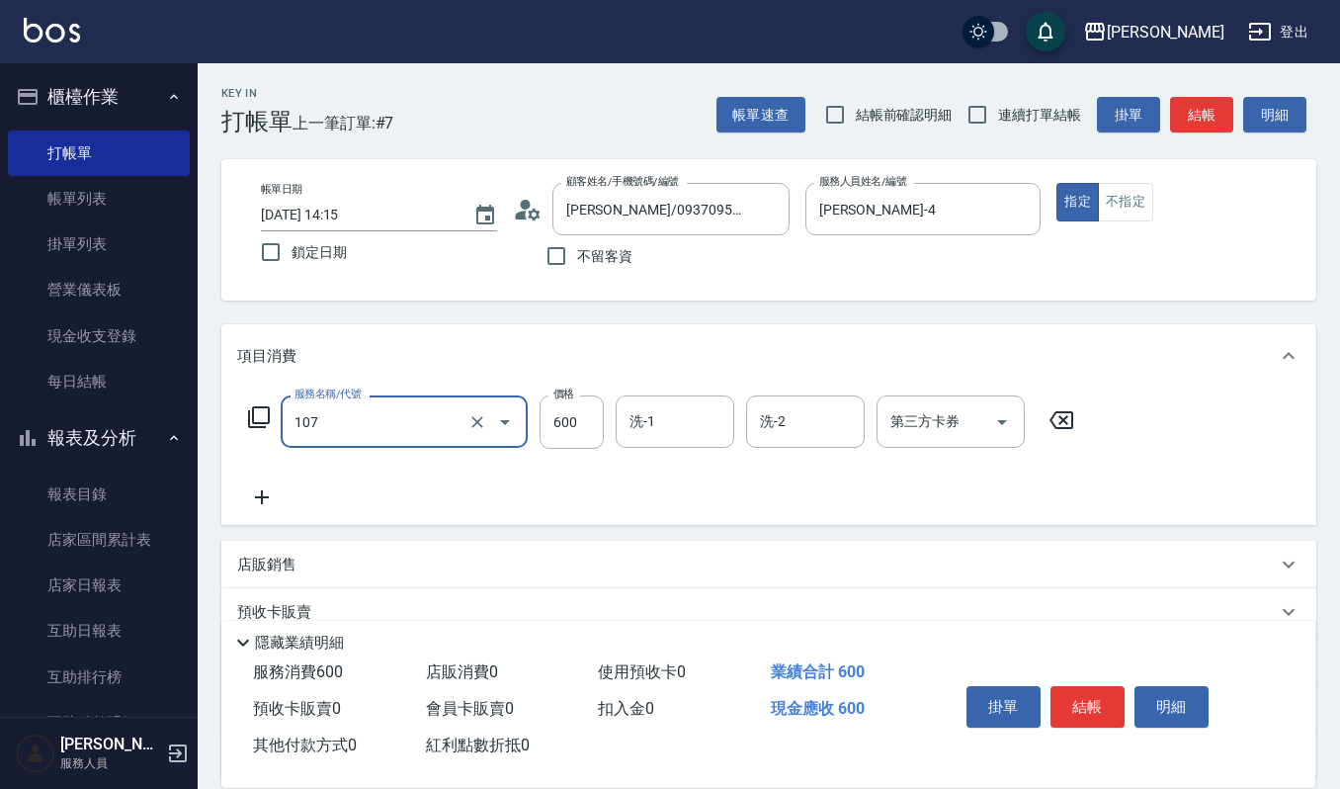
type input "純香洗髮(107)"
type input "550"
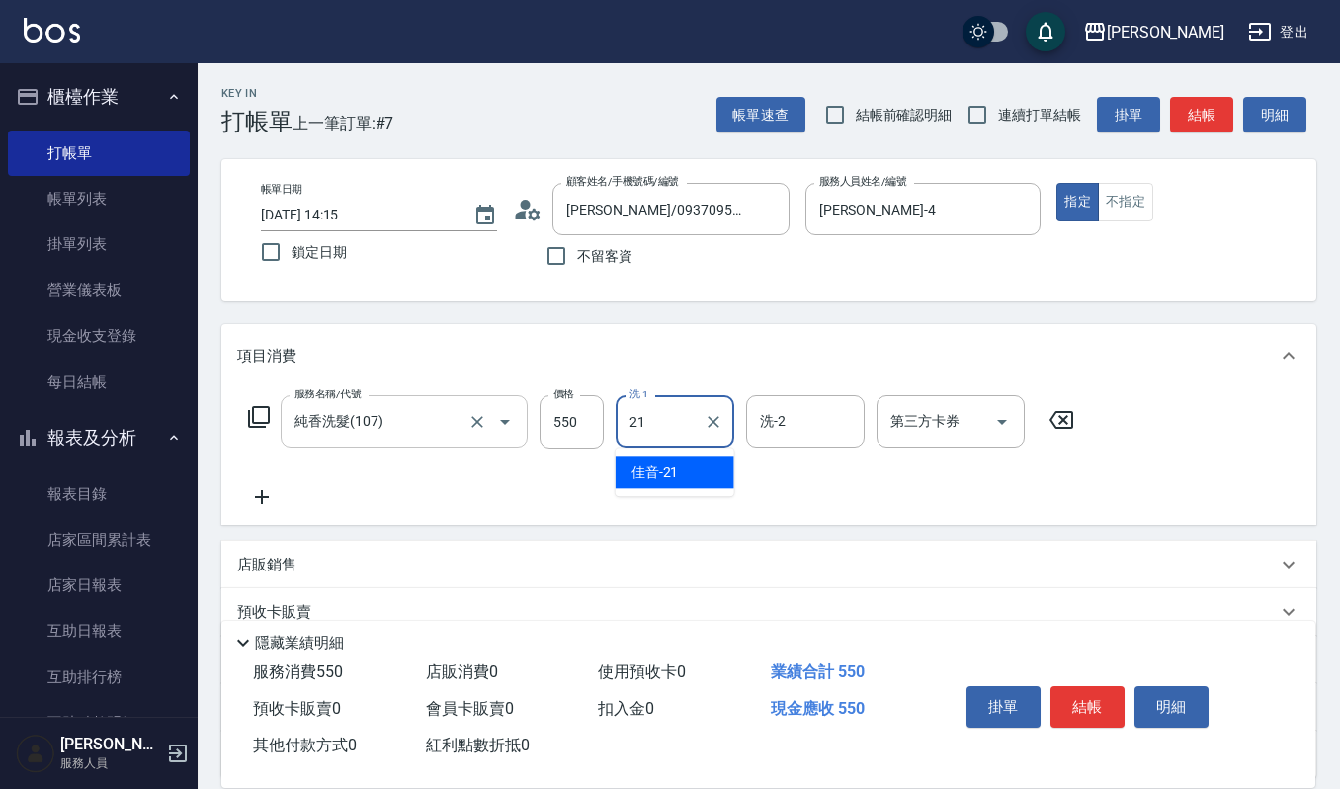
type input "佳音-21"
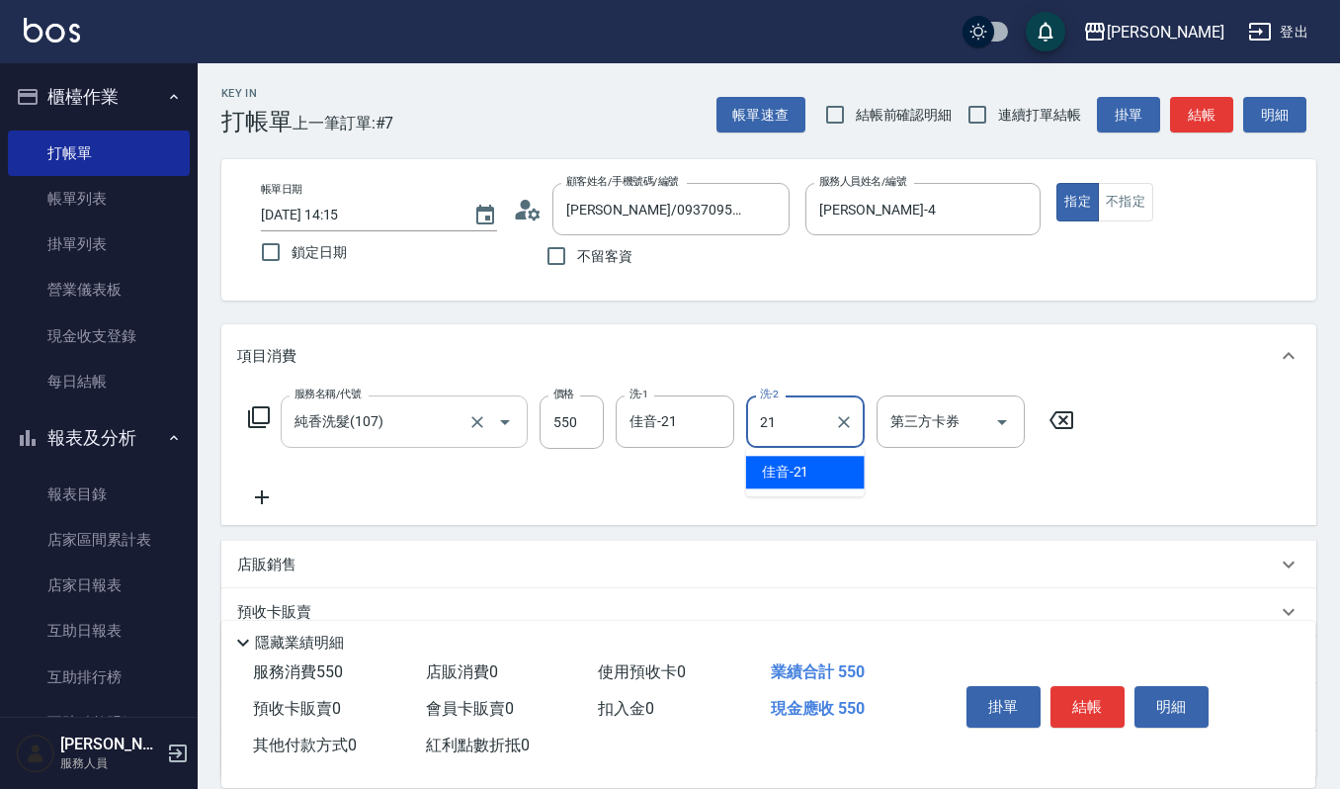
type input "佳音-21"
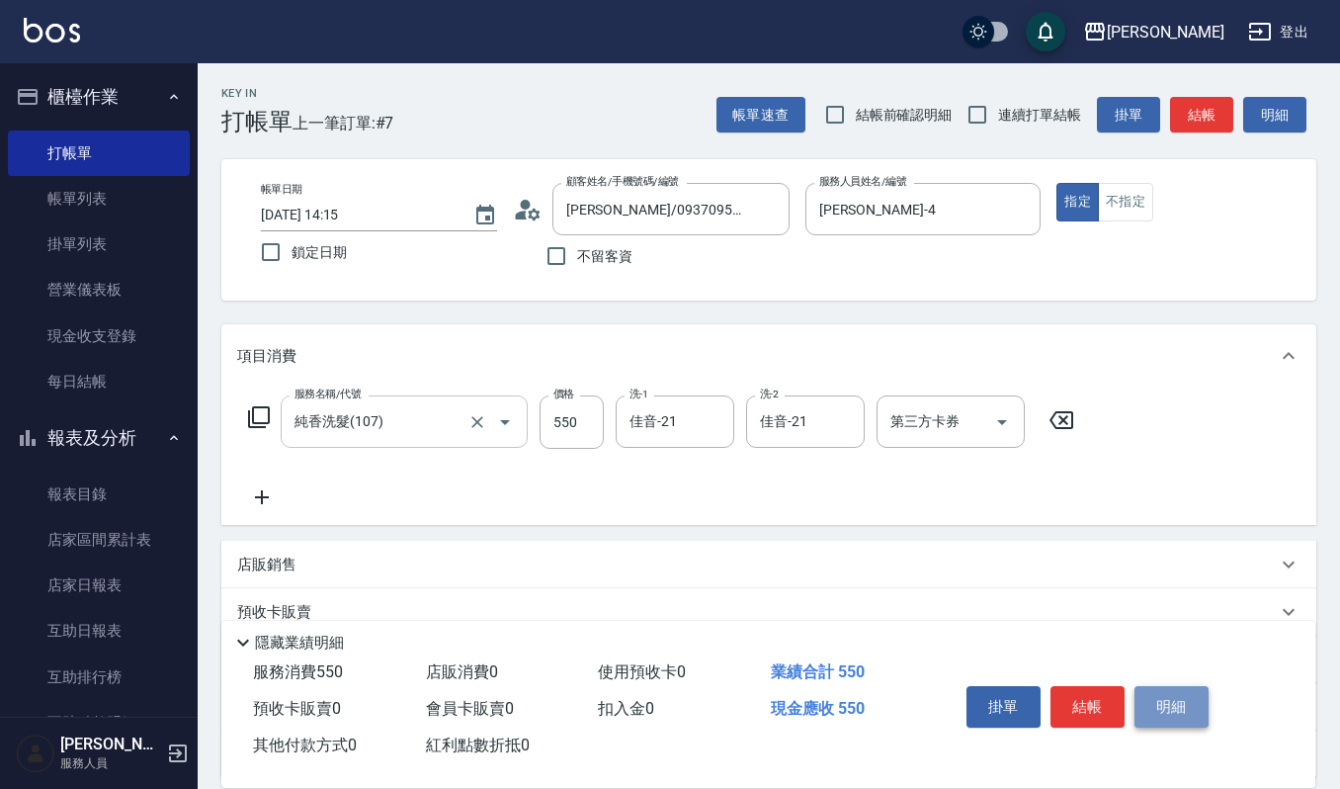
click at [1162, 704] on button "明細" at bounding box center [1172, 707] width 74 height 42
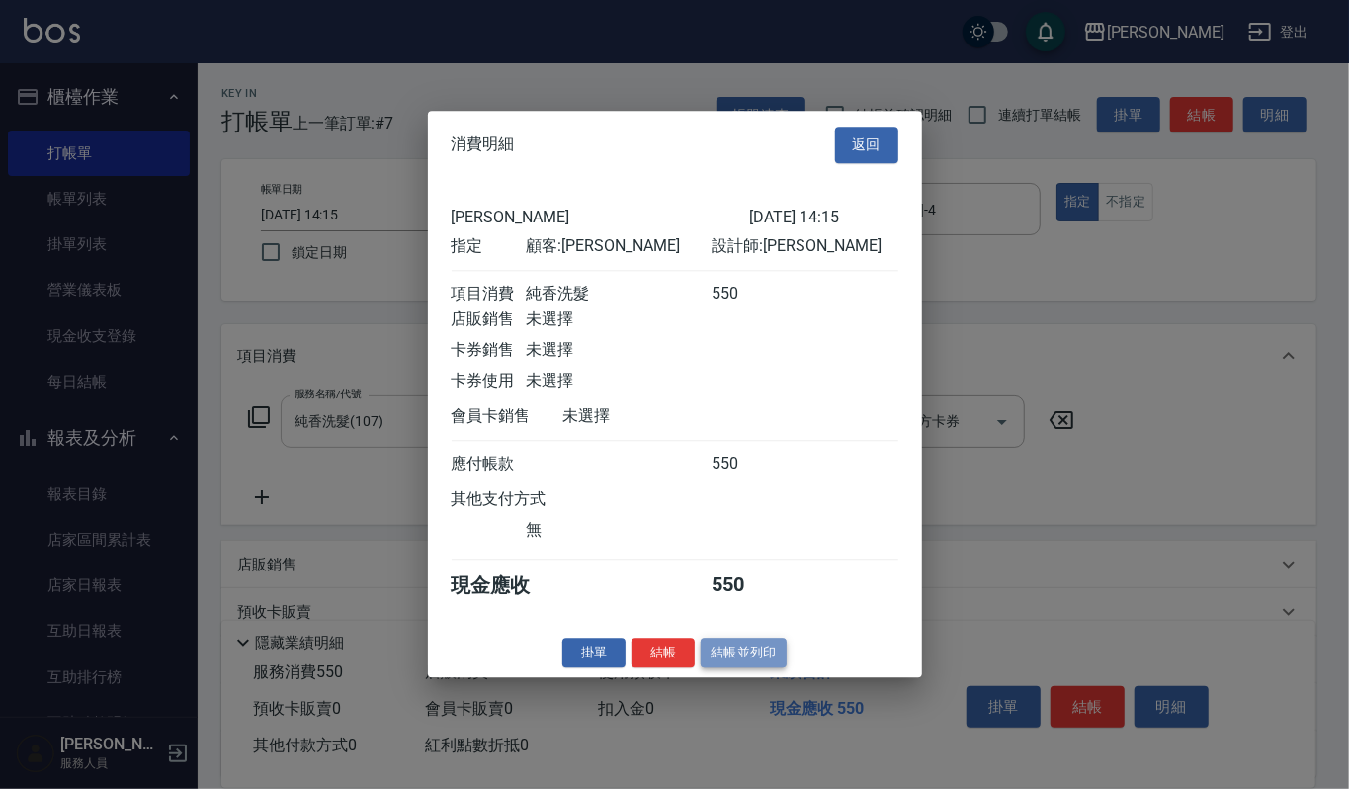
click at [769, 665] on button "結帳並列印" at bounding box center [744, 652] width 86 height 31
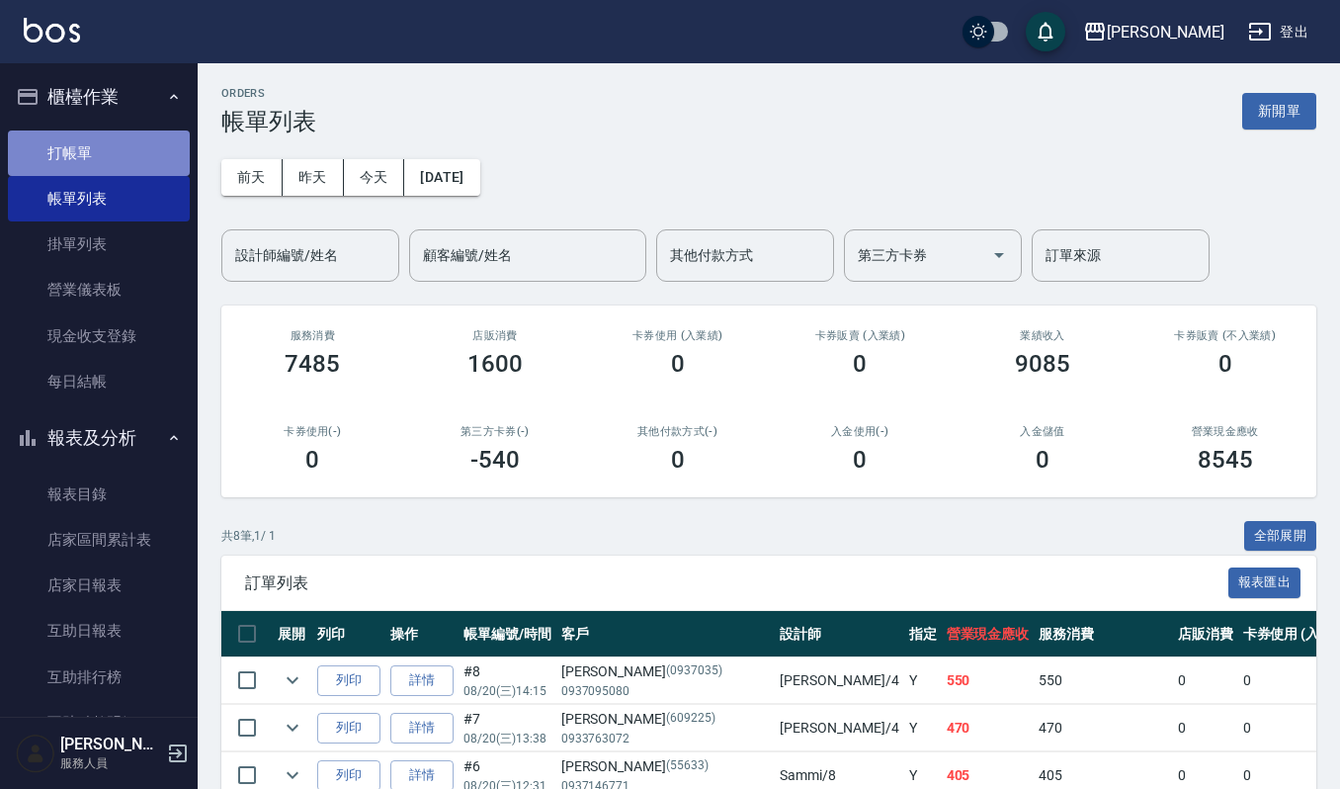
drag, startPoint x: 132, startPoint y: 164, endPoint x: 142, endPoint y: 163, distance: 9.9
click at [136, 164] on link "打帳單" at bounding box center [99, 152] width 182 height 45
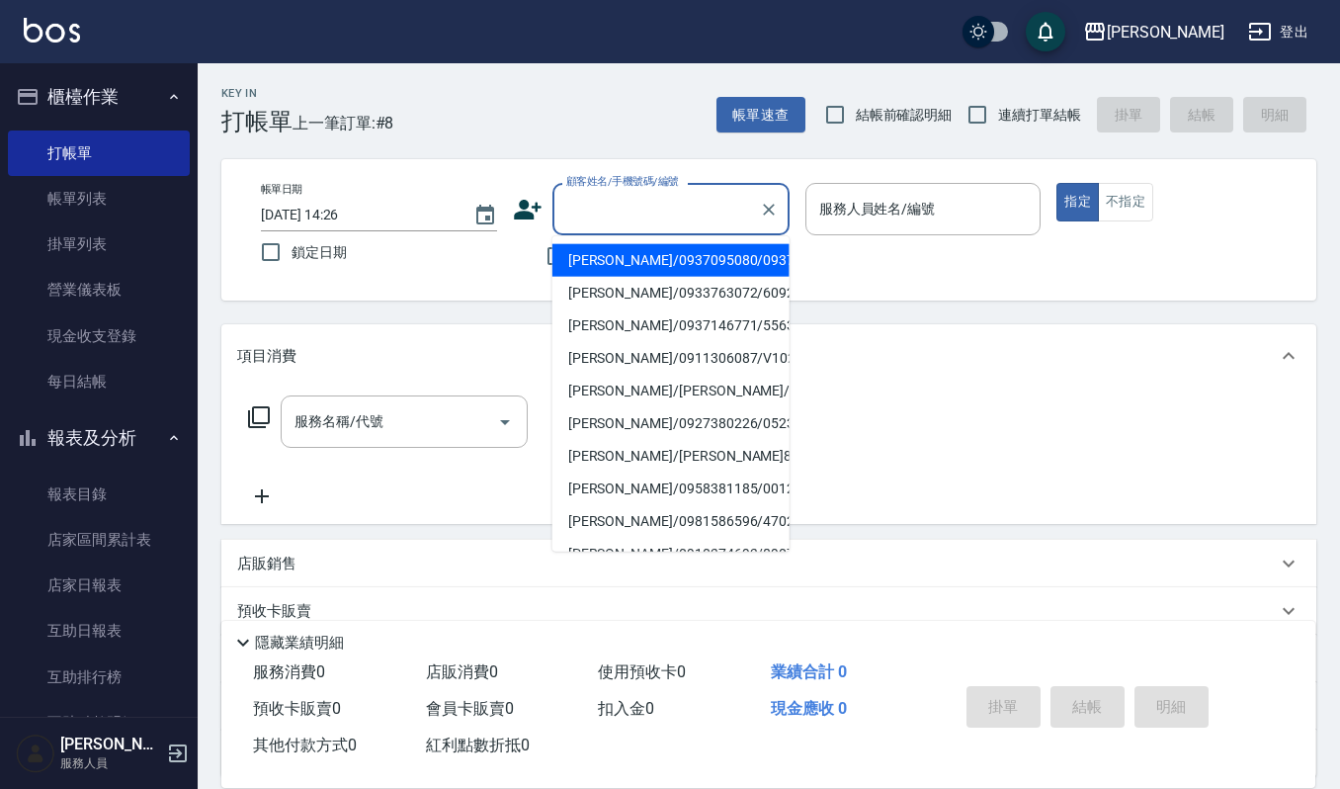
click at [623, 195] on input "顧客姓名/手機號碼/編號" at bounding box center [656, 209] width 190 height 35
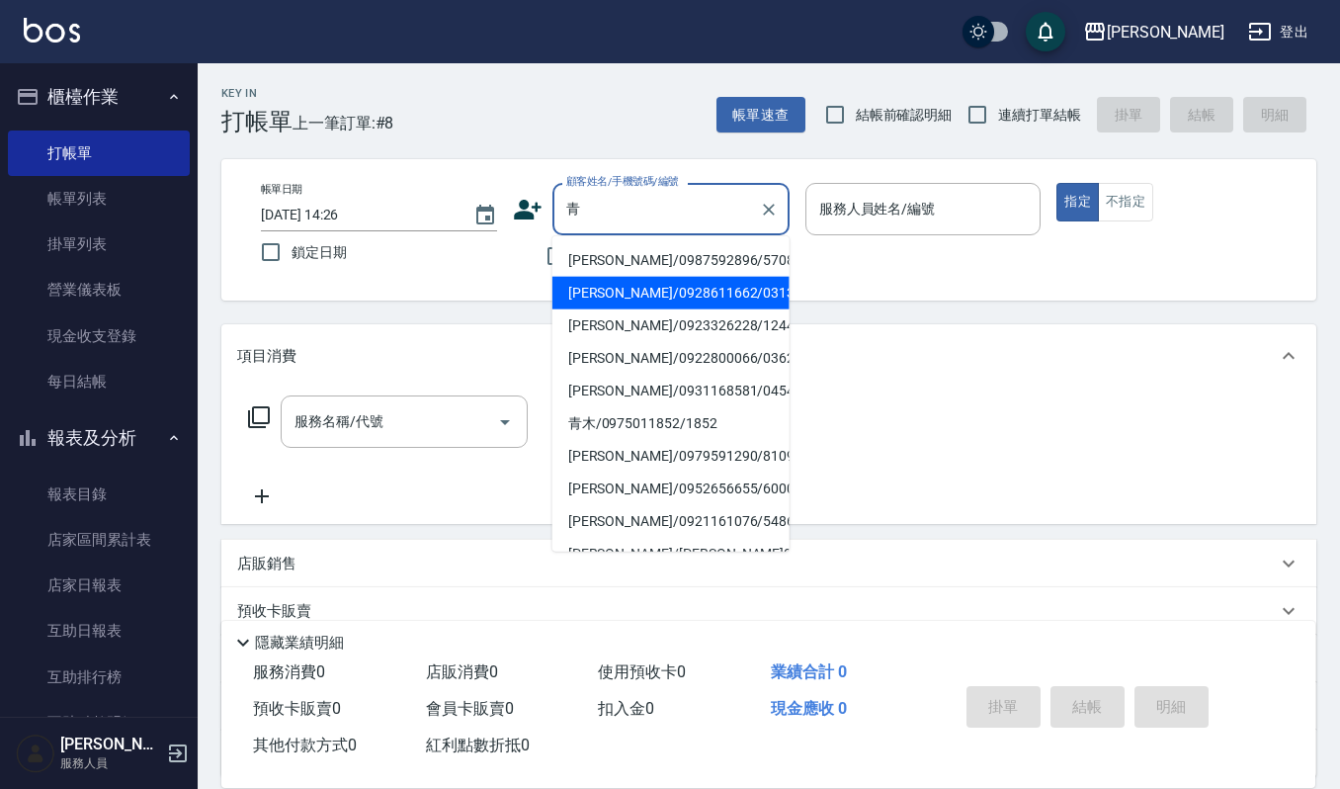
click at [680, 282] on li "[PERSON_NAME]/0928611662/03139" at bounding box center [670, 293] width 237 height 33
type input "[PERSON_NAME]/0928611662/03139"
type input "Sammi-8"
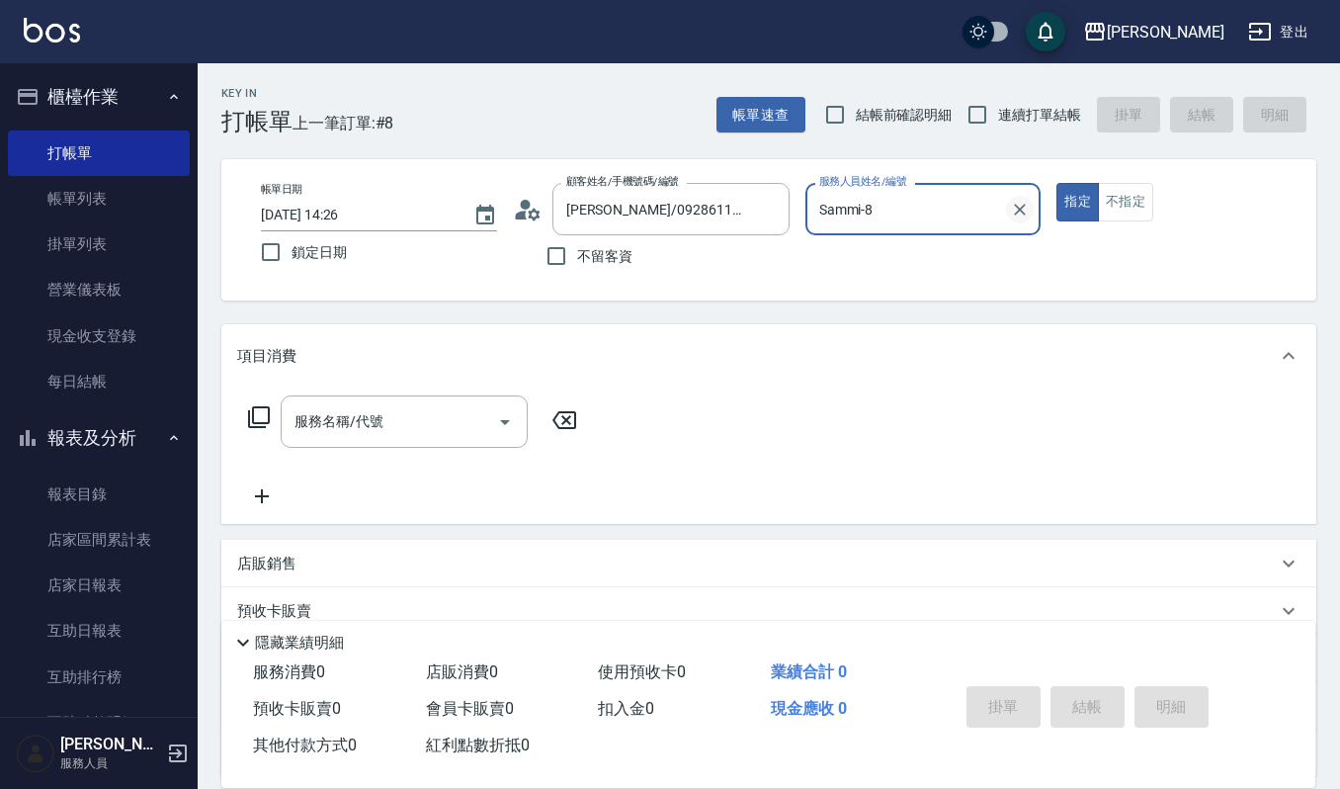
click at [1022, 211] on icon "Clear" at bounding box center [1021, 210] width 12 height 12
type input "Joalin-6"
type button "true"
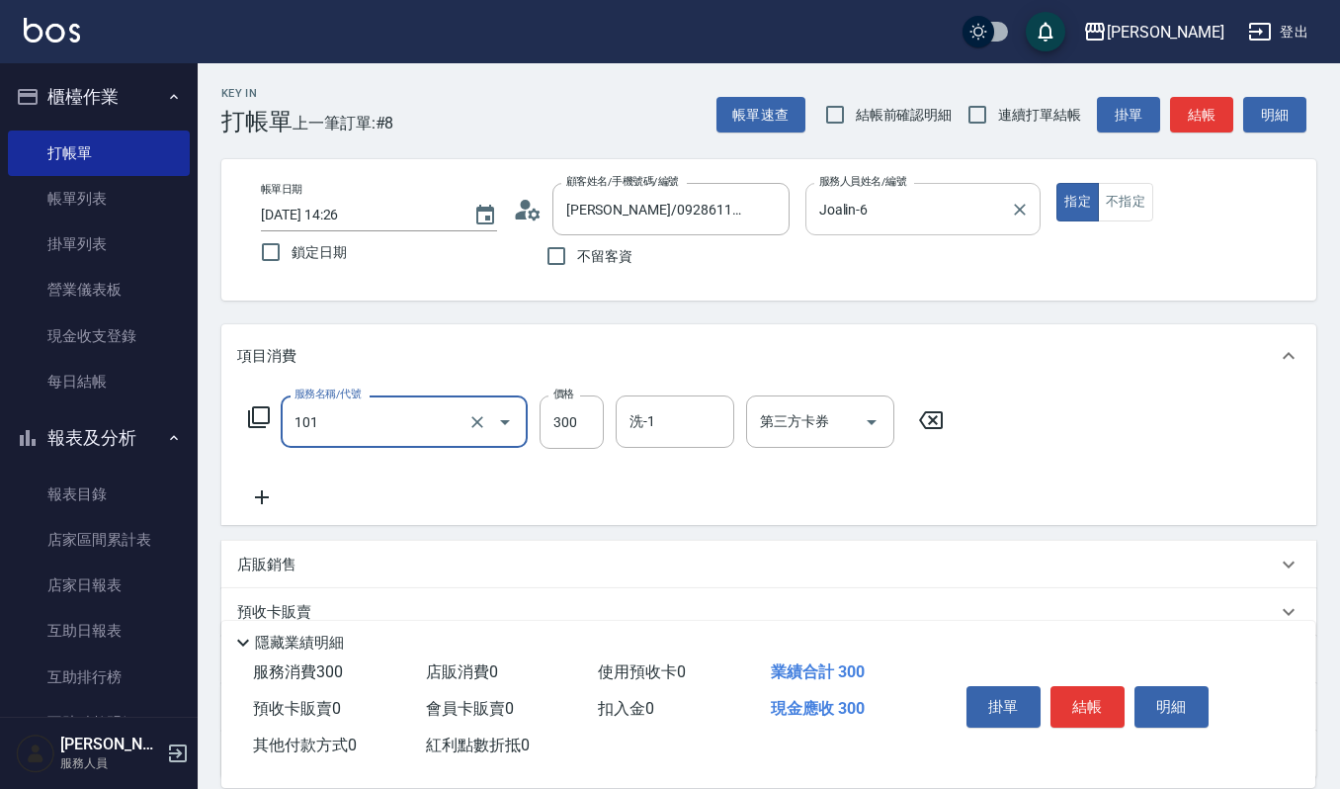
type input "一般洗髮(101)"
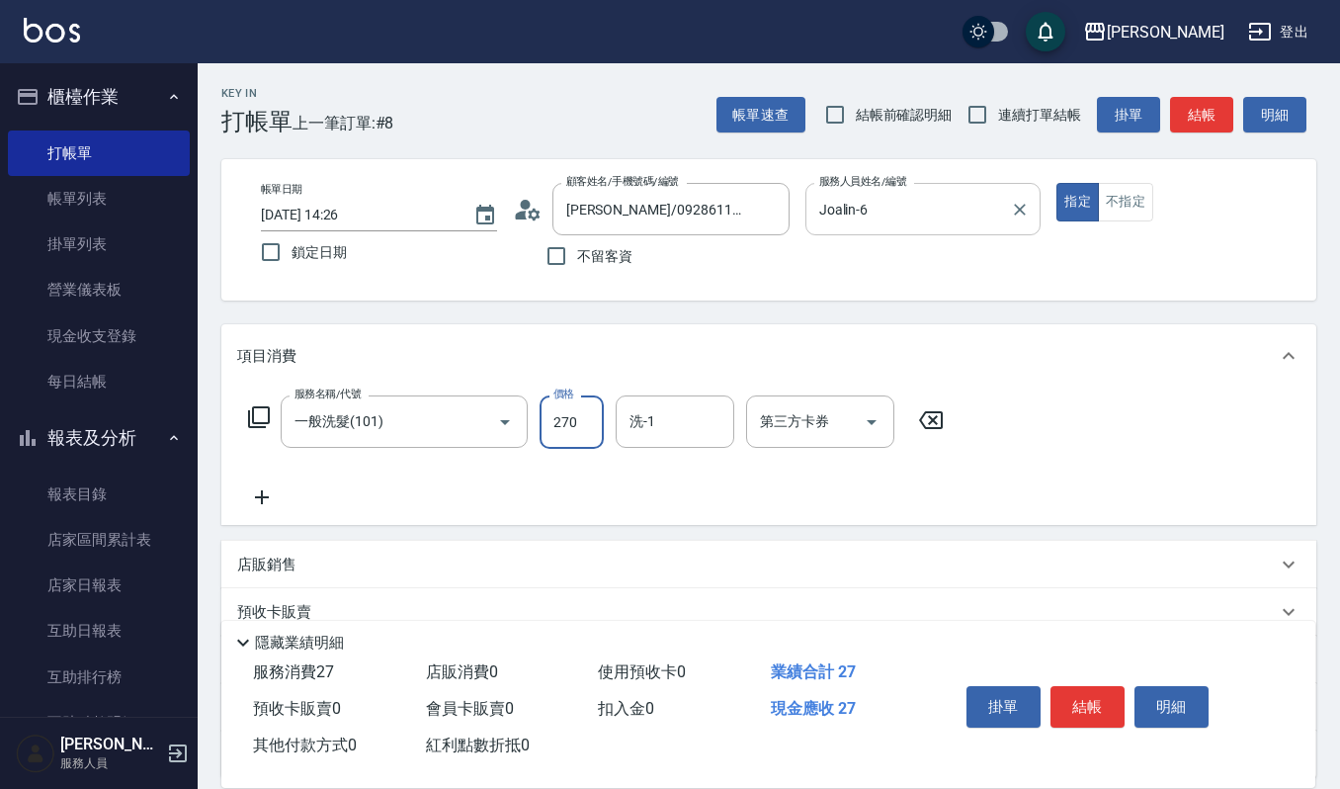
type input "270"
type input "Joalin-6"
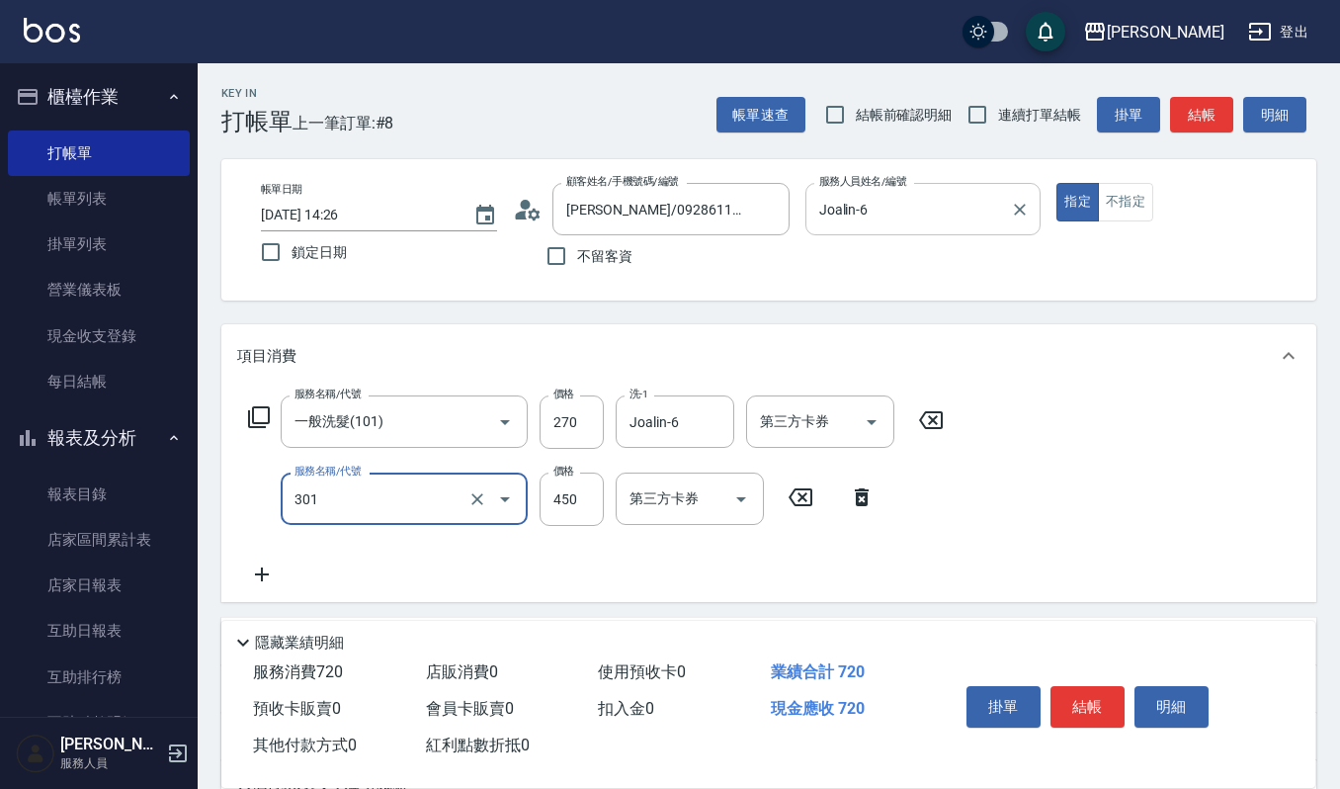
type input "創意剪髮(301)"
type input "405"
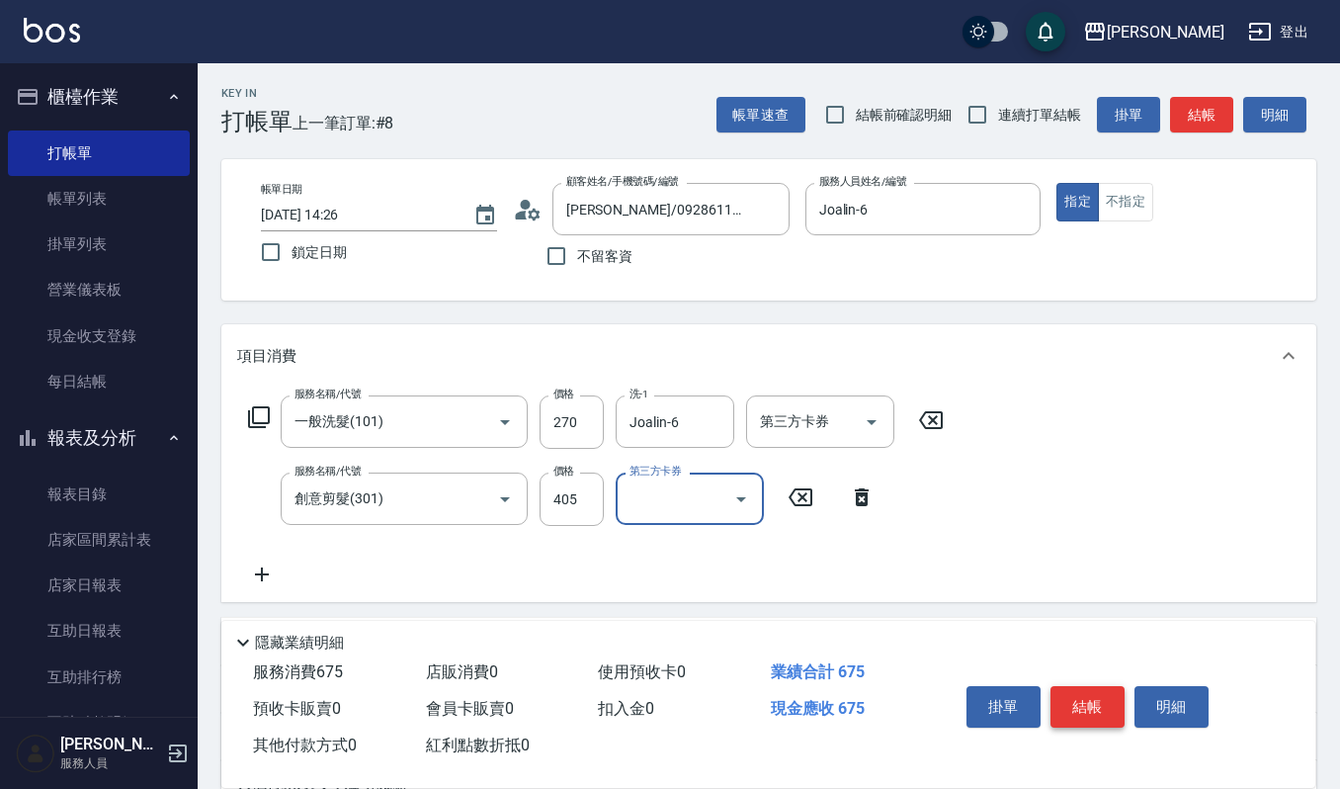
click at [1080, 689] on button "結帳" at bounding box center [1088, 707] width 74 height 42
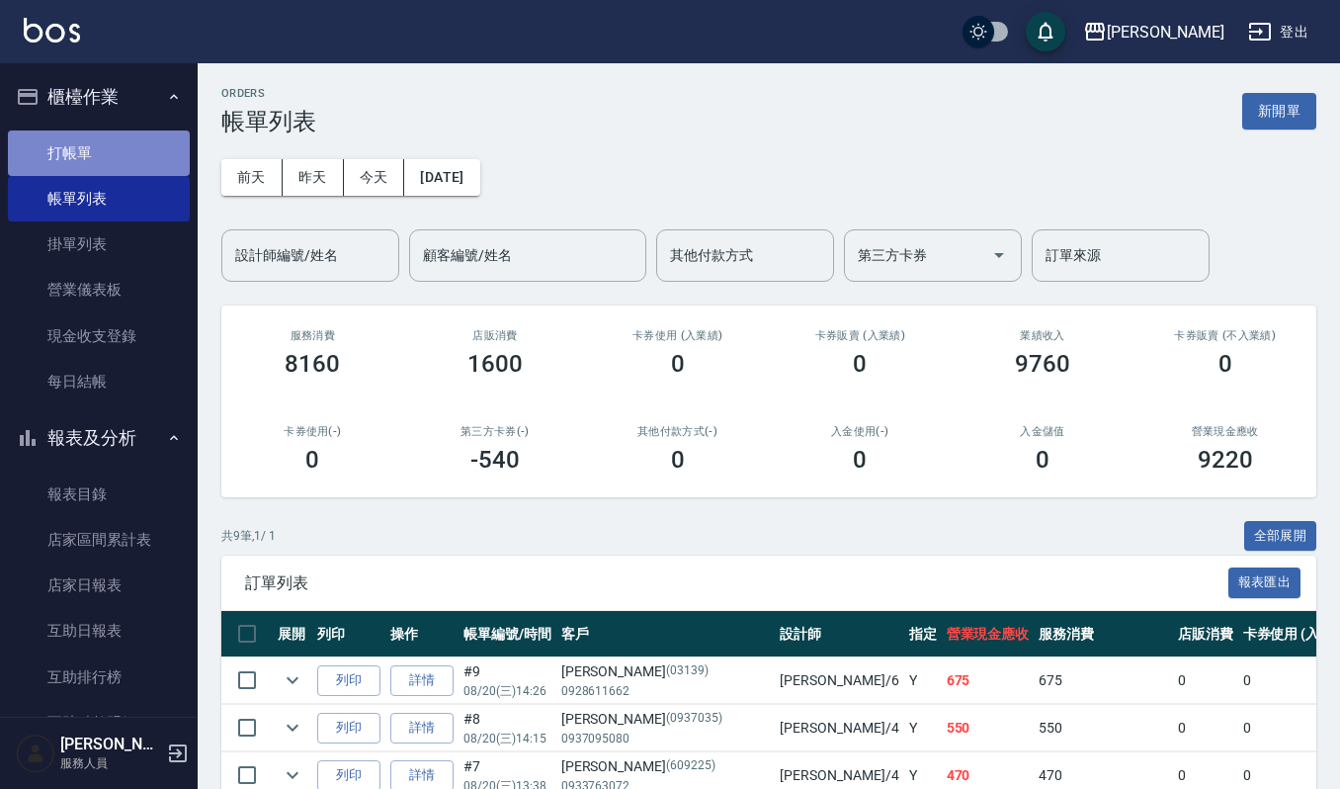
click at [123, 166] on link "打帳單" at bounding box center [99, 152] width 182 height 45
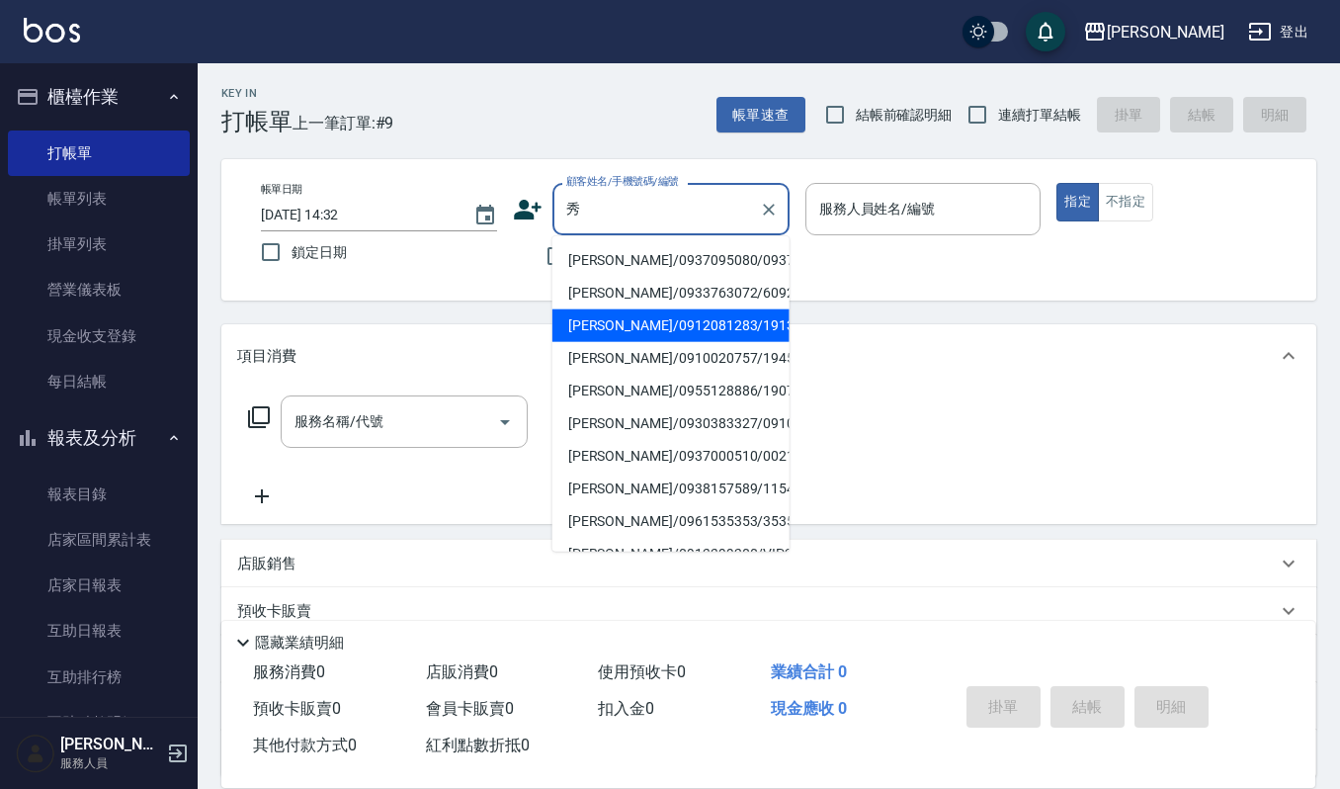
click at [674, 318] on li "[PERSON_NAME]/0912081283/1913" at bounding box center [670, 325] width 237 height 33
type input "[PERSON_NAME]/0912081283/1913"
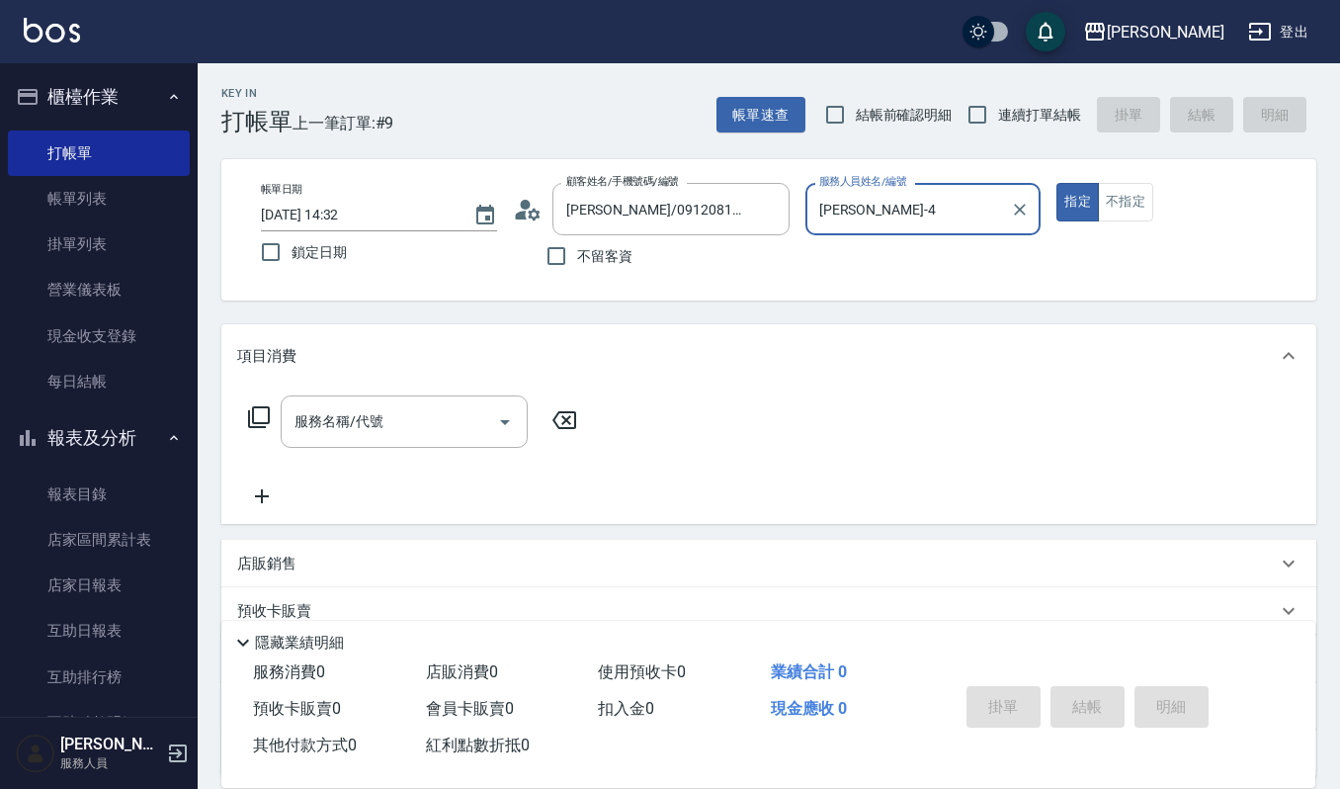
type input "[PERSON_NAME]-4"
click at [342, 425] on input "服務名稱/代號" at bounding box center [390, 421] width 200 height 35
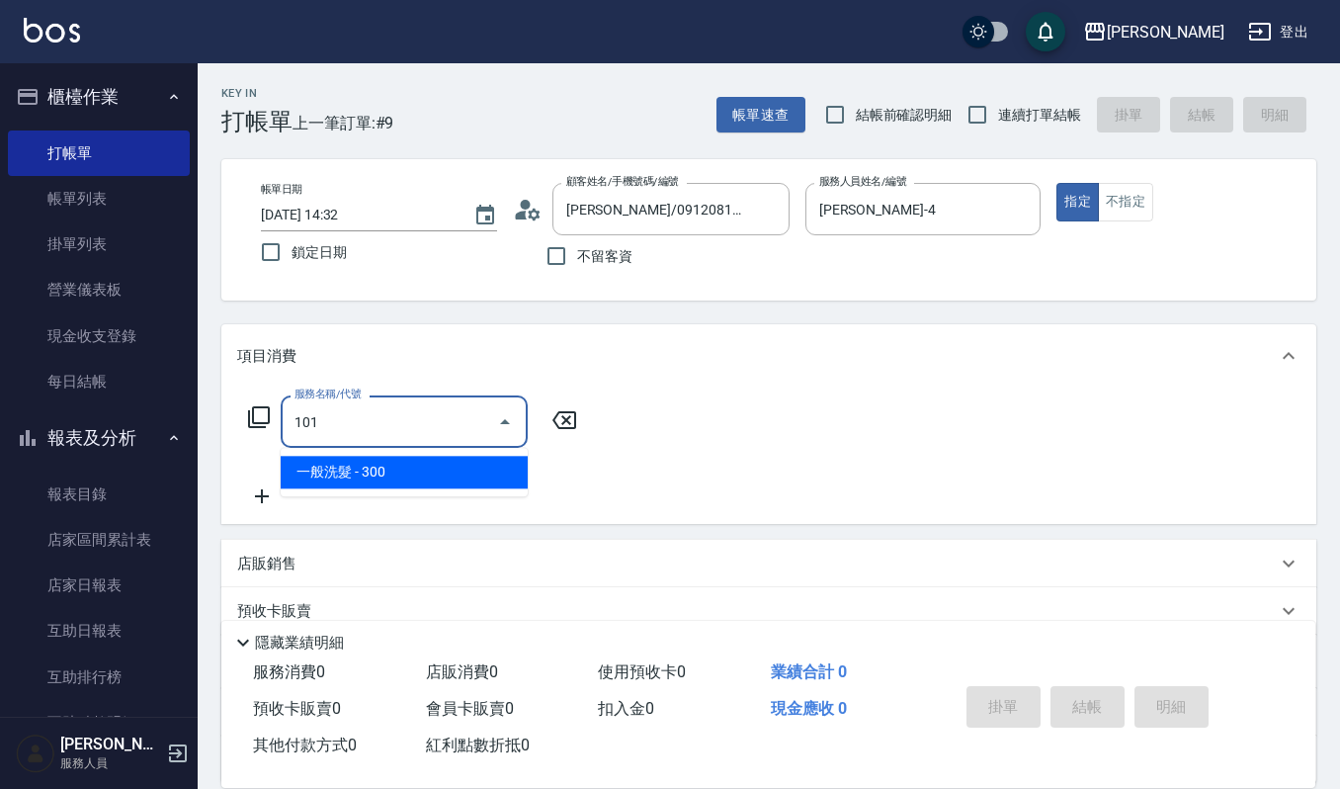
type input "一般洗髮(101)"
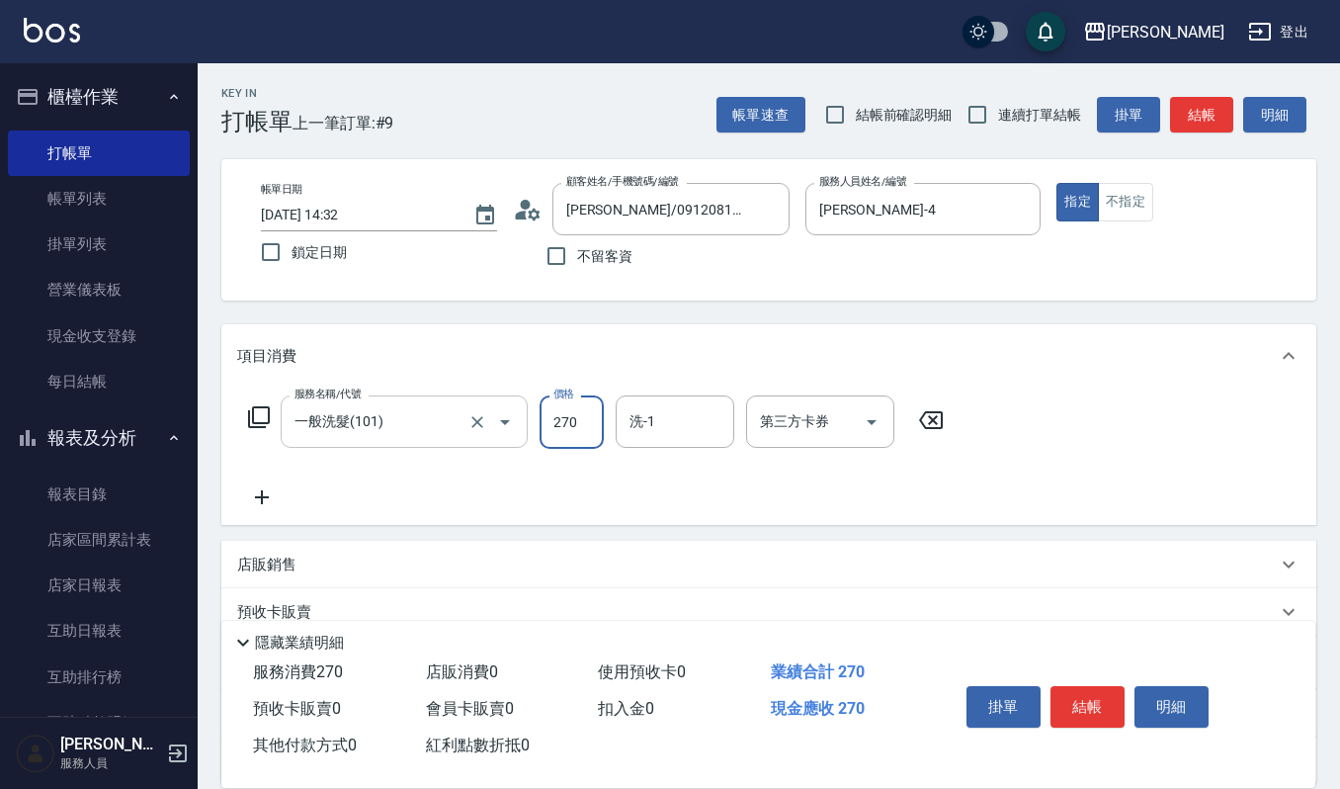
type input "270"
type input "223"
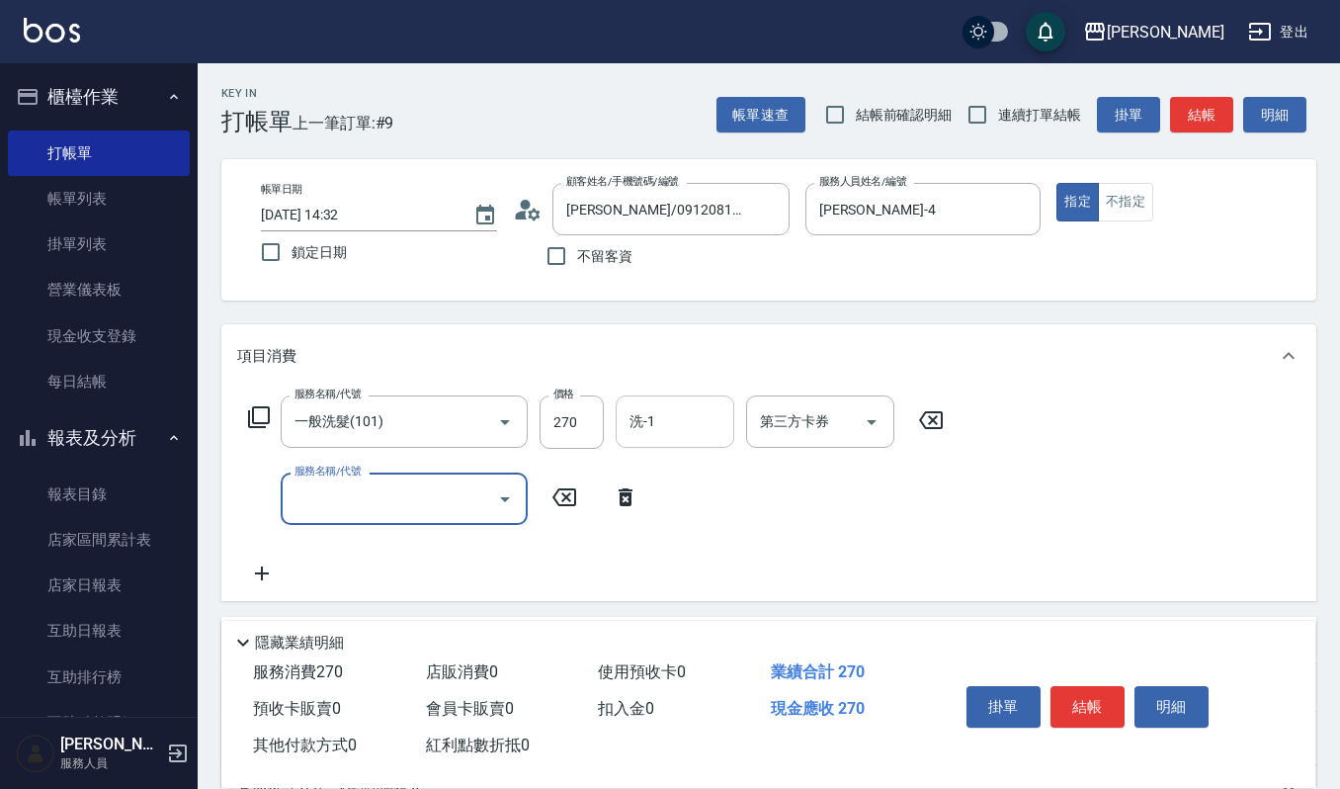
click at [618, 416] on div "洗-1" at bounding box center [675, 421] width 119 height 52
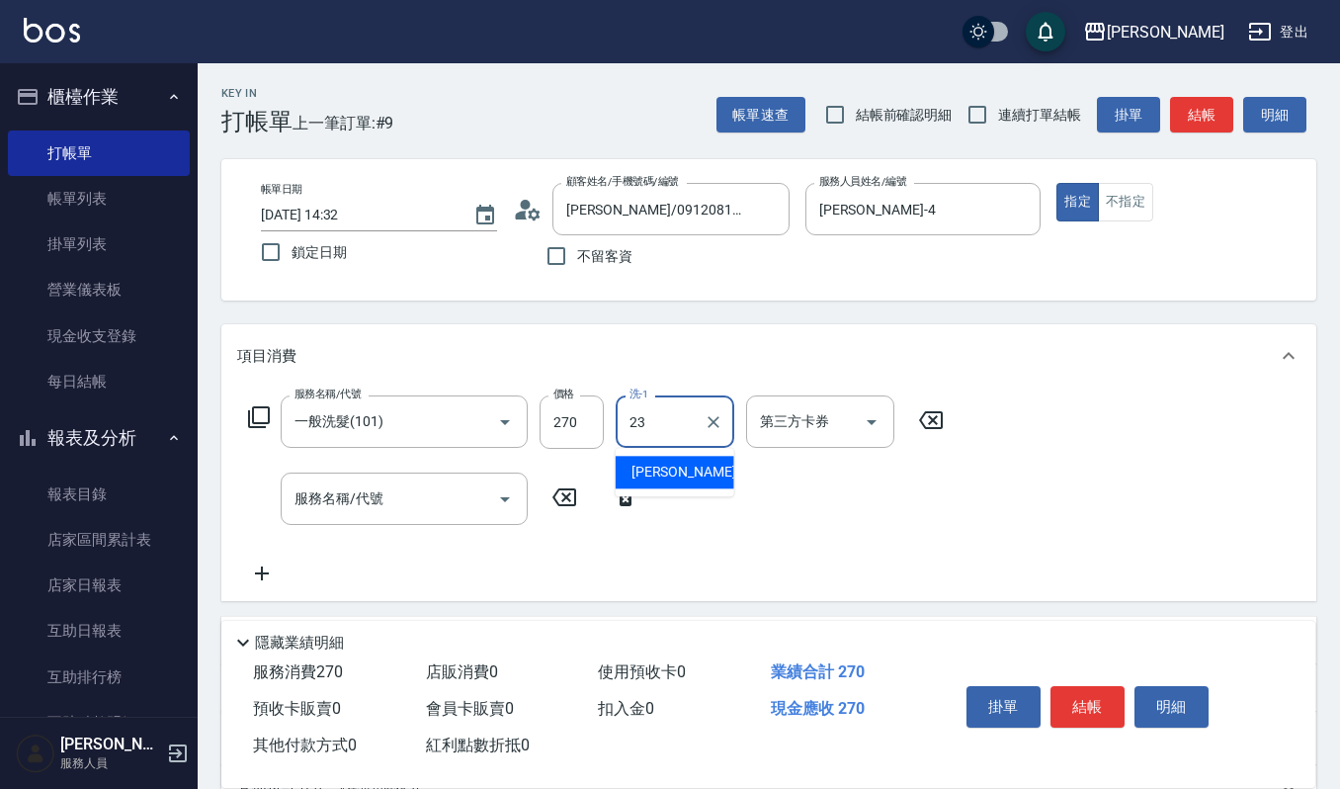
type input "[PERSON_NAME]-23"
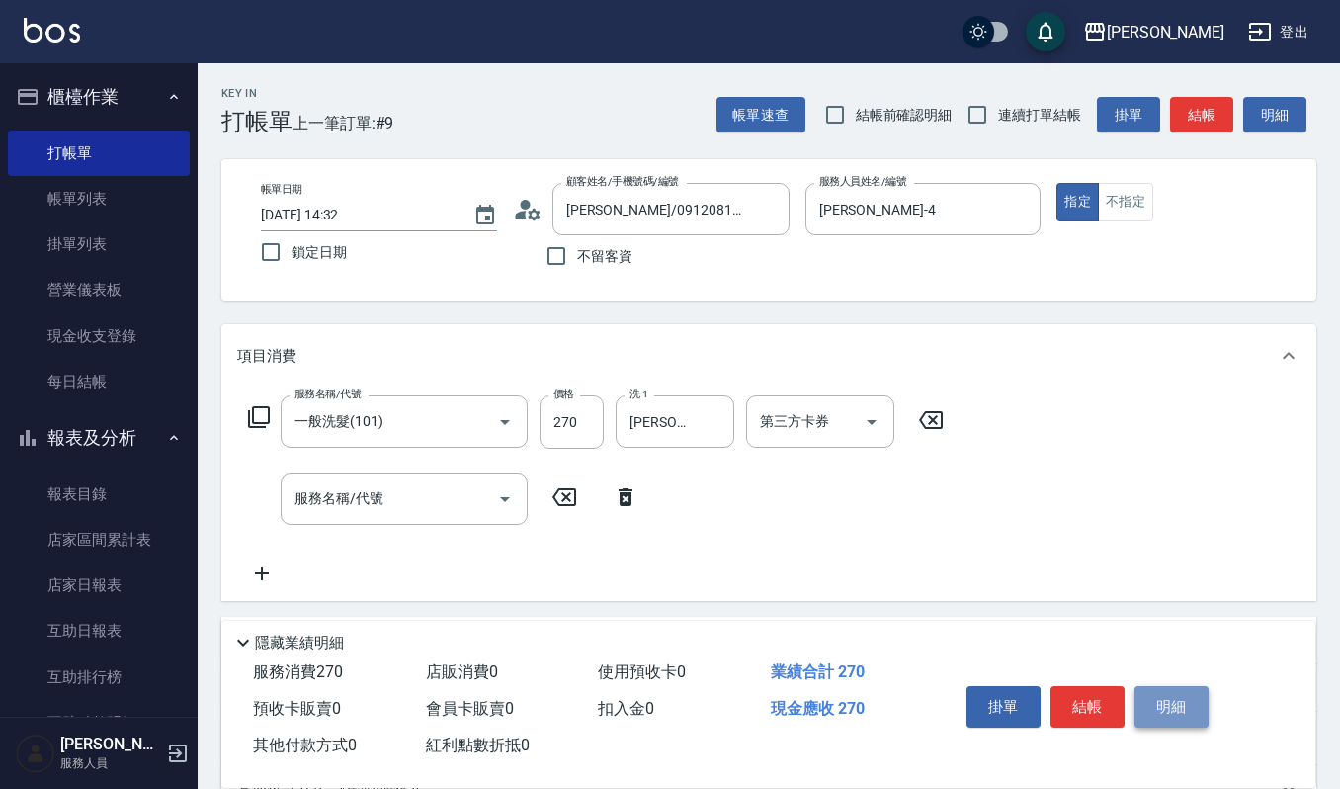
click at [1142, 716] on button "明細" at bounding box center [1172, 707] width 74 height 42
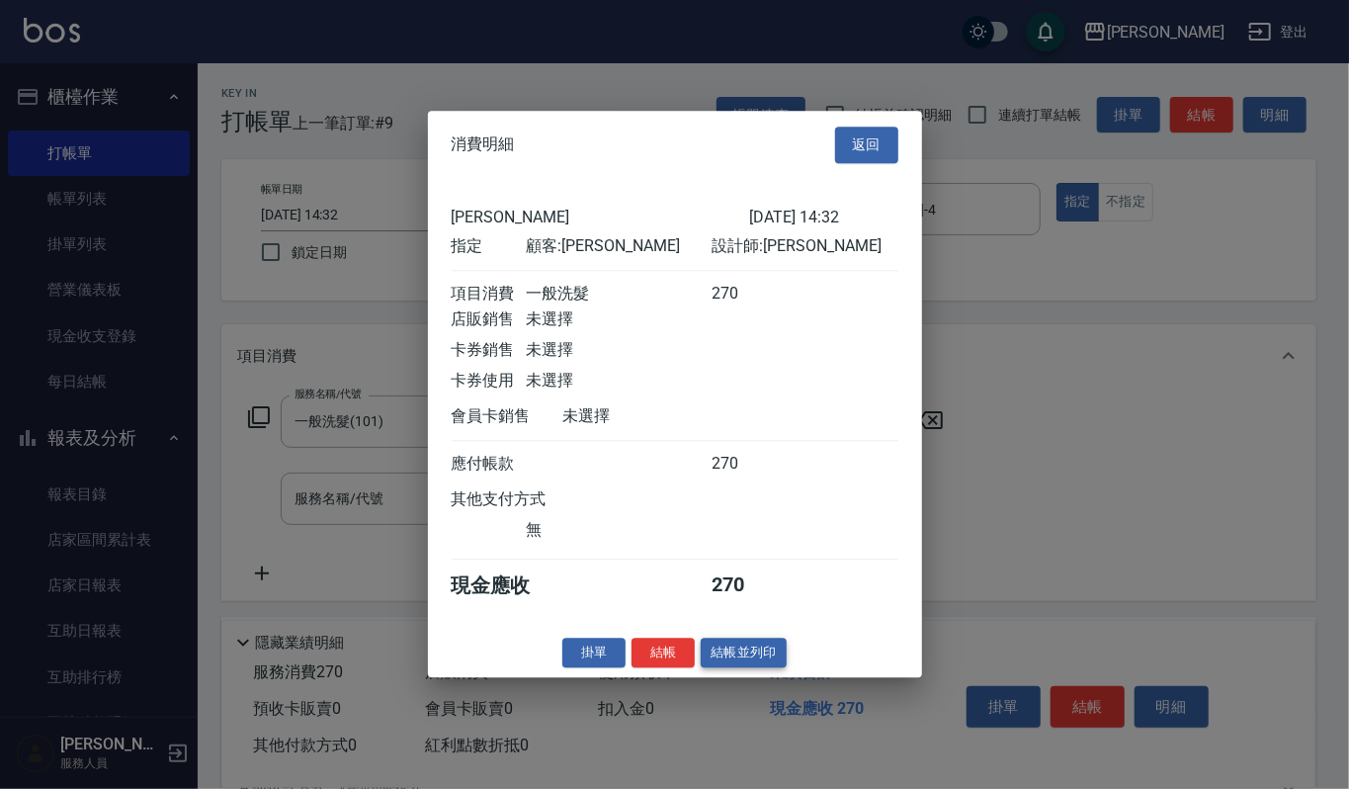
click at [748, 654] on button "結帳並列印" at bounding box center [744, 652] width 86 height 31
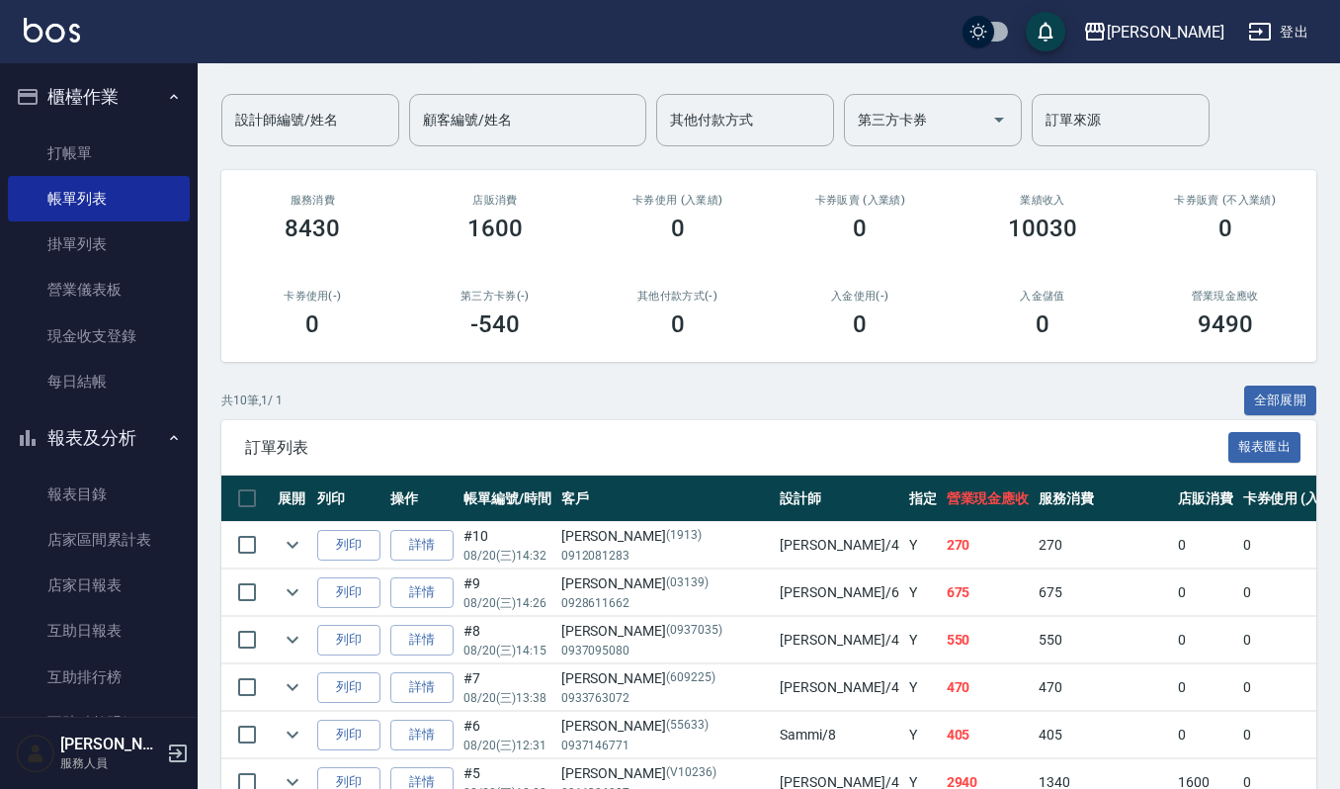
scroll to position [263, 0]
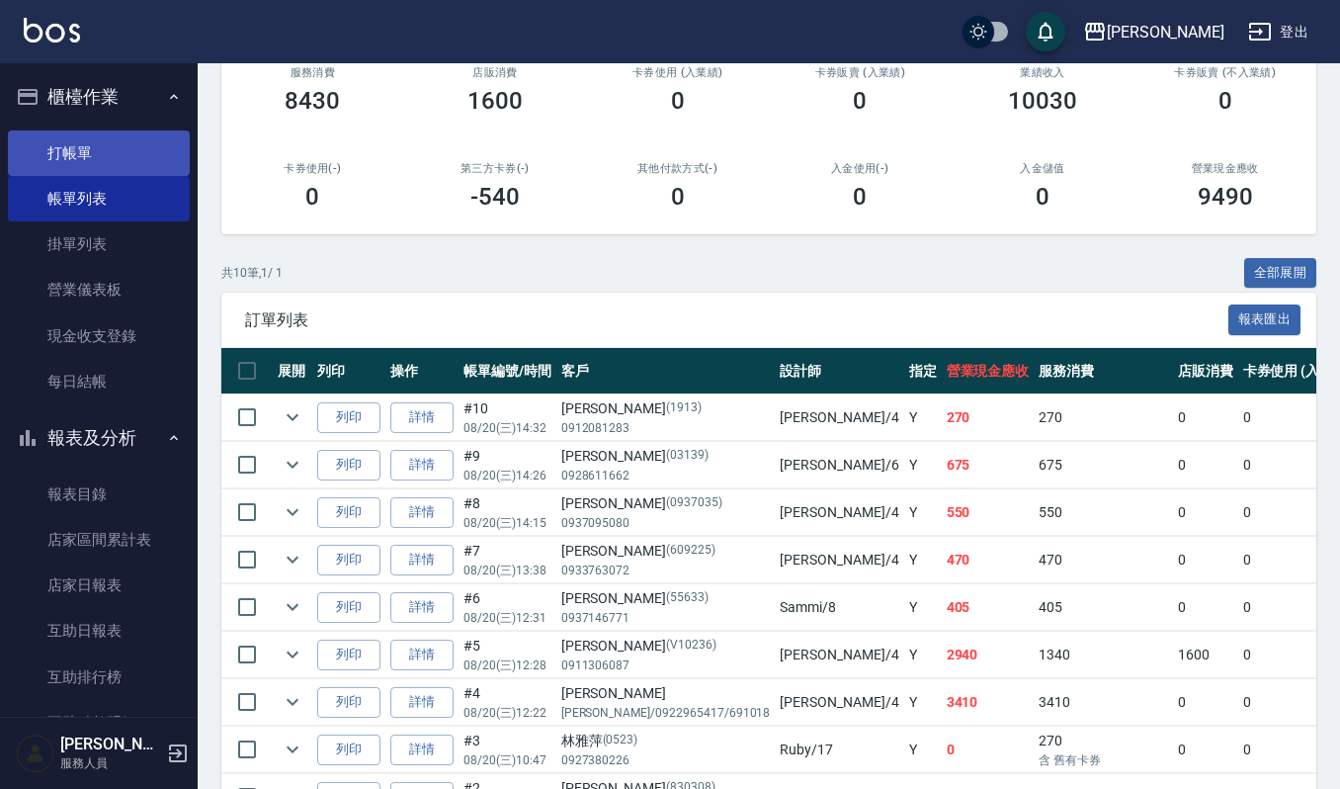
click at [77, 139] on link "打帳單" at bounding box center [99, 152] width 182 height 45
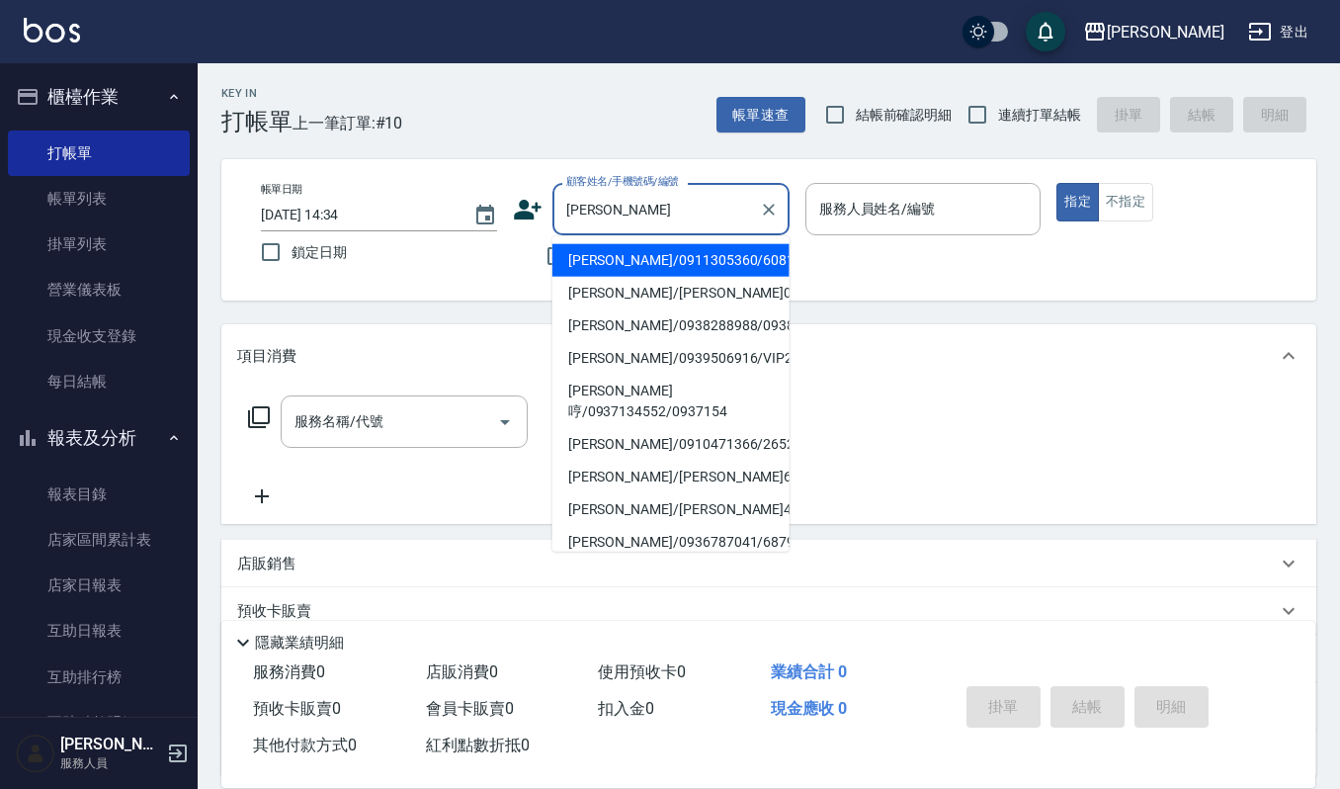
click at [748, 266] on li "[PERSON_NAME]/0911305360/60813" at bounding box center [670, 260] width 237 height 33
type input "[PERSON_NAME]/0911305360/60813"
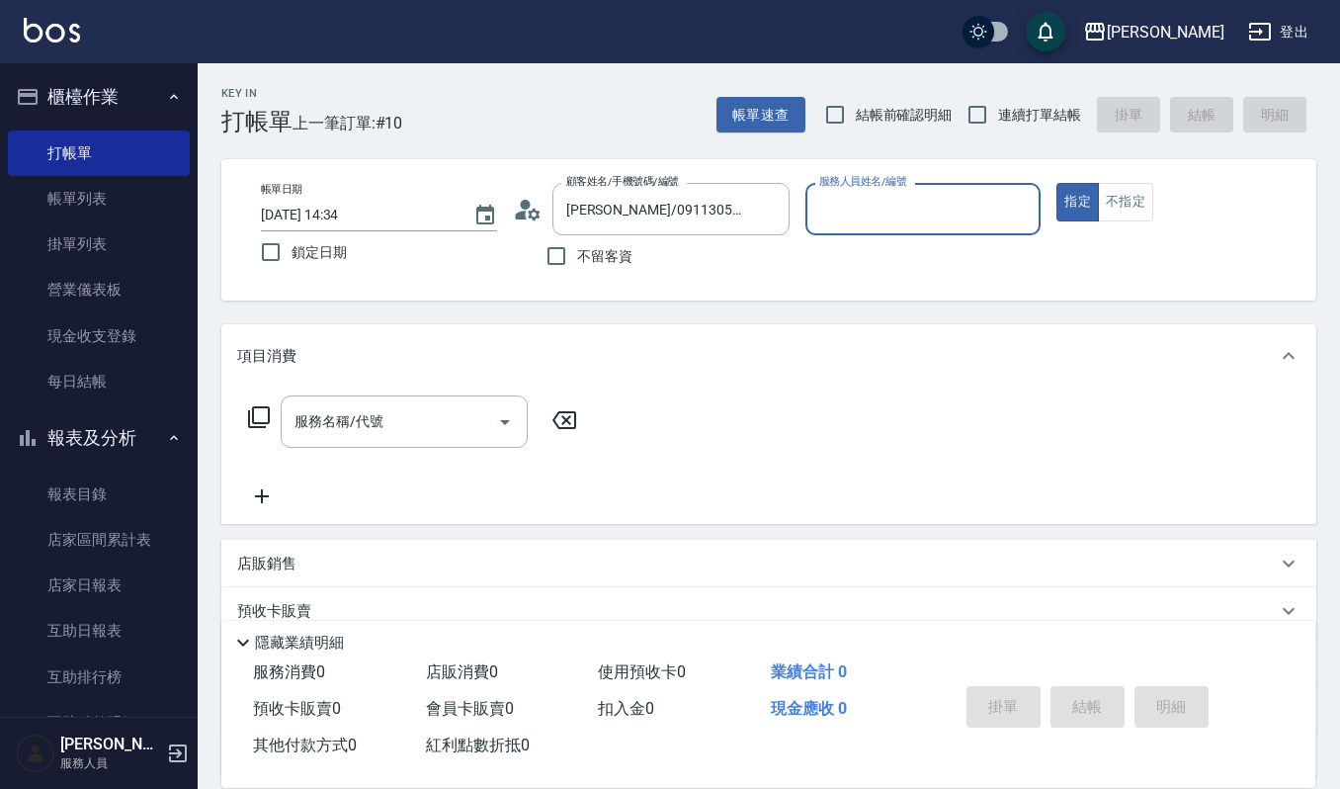
type input "[PERSON_NAME]-4"
drag, startPoint x: 340, startPoint y: 448, endPoint x: 348, endPoint y: 428, distance: 21.3
click at [340, 447] on div "服務名稱/代號 服務名稱/代號" at bounding box center [413, 451] width 352 height 113
click at [349, 423] on input "服務名稱/代號" at bounding box center [390, 421] width 200 height 35
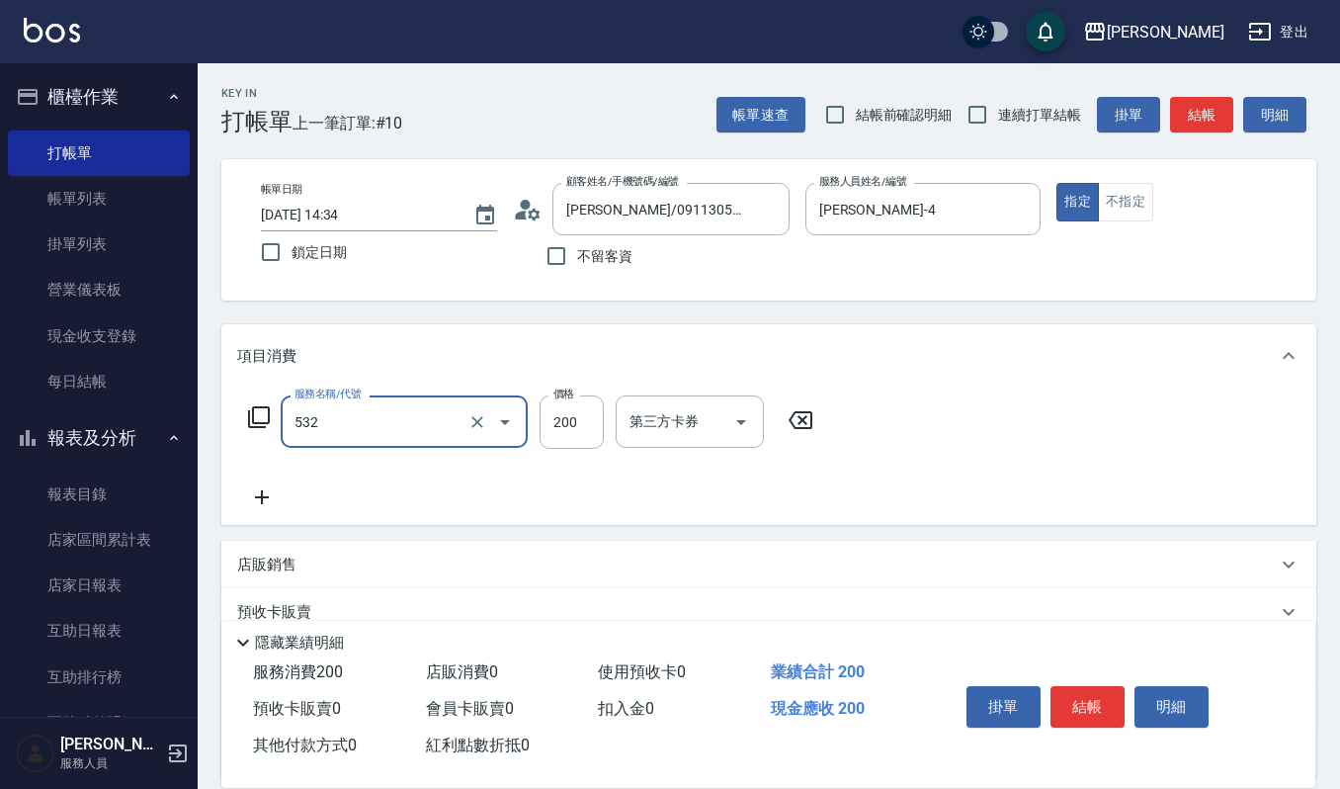
type input "自備複方.亞士(532)"
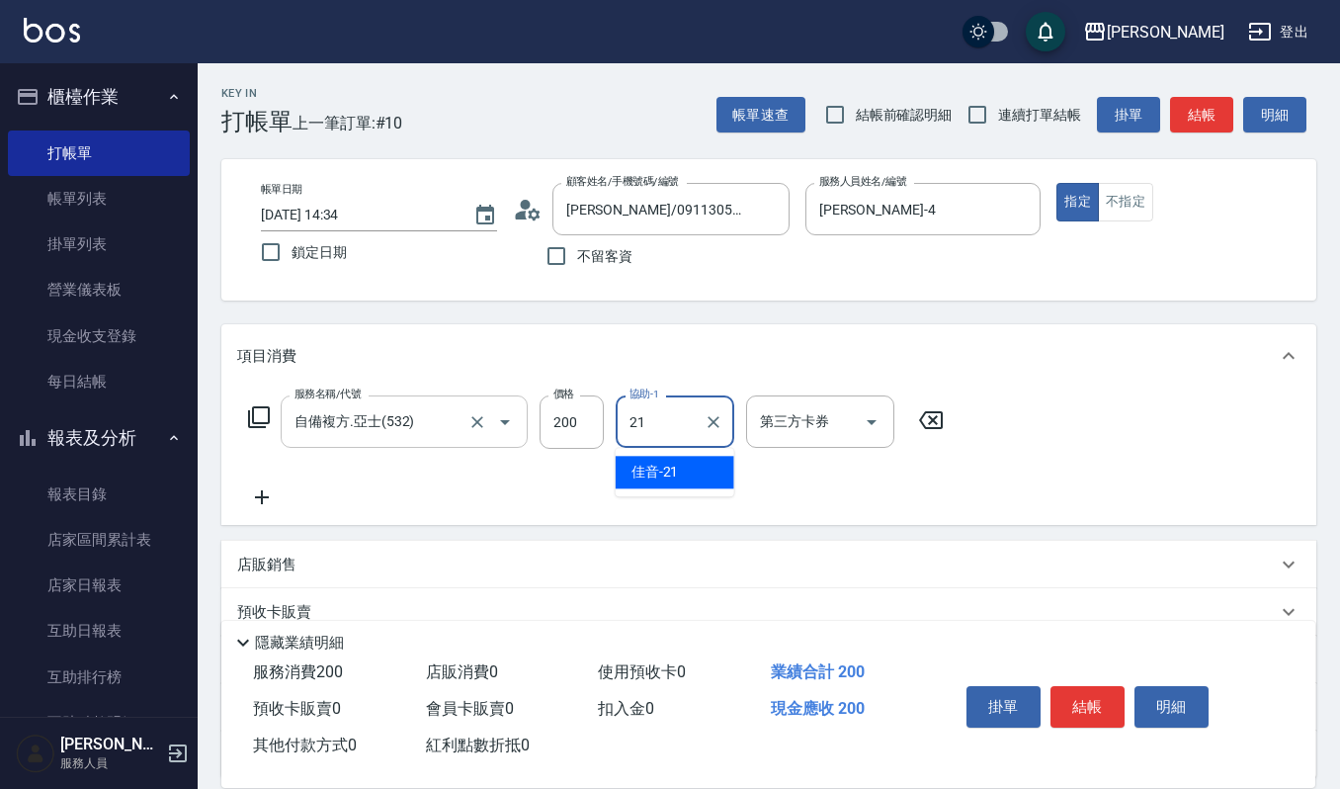
type input "佳音-21"
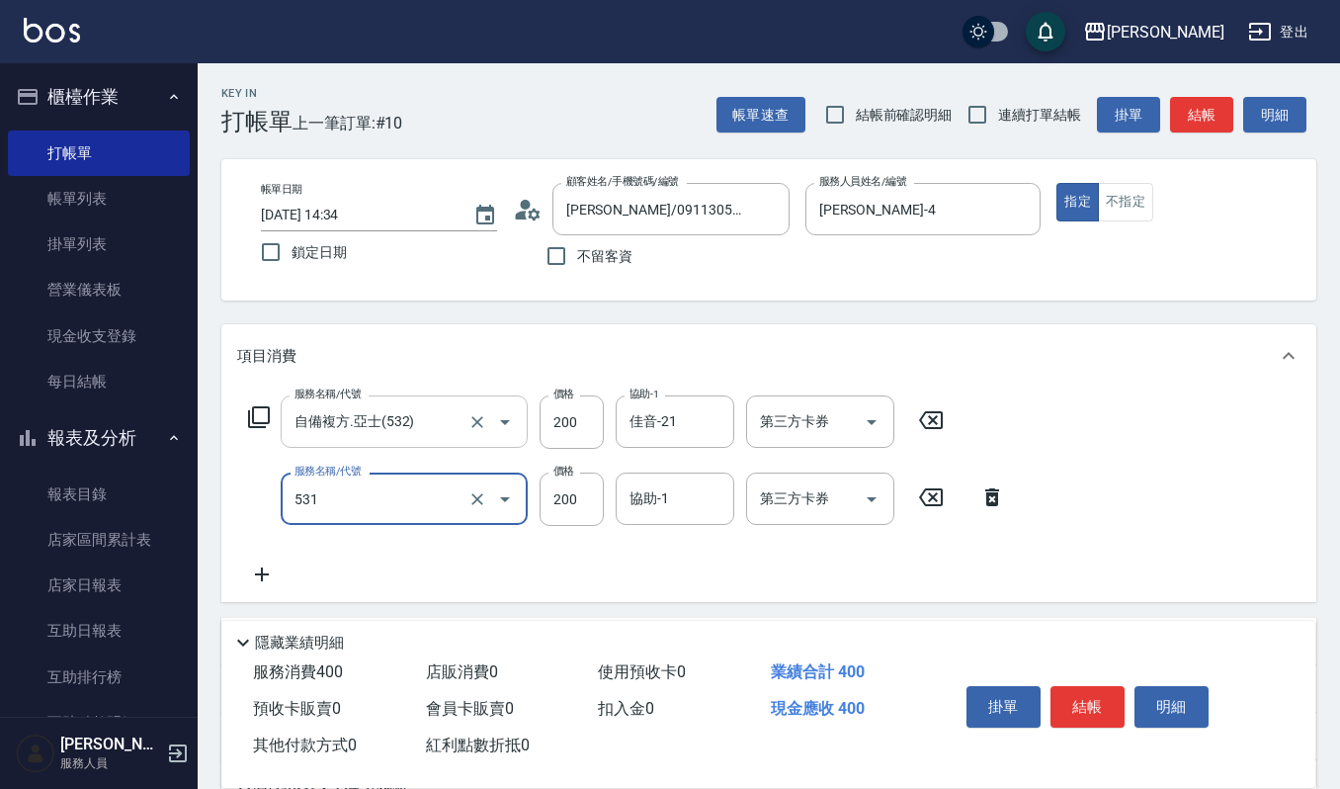
type input "自備絲露(531)"
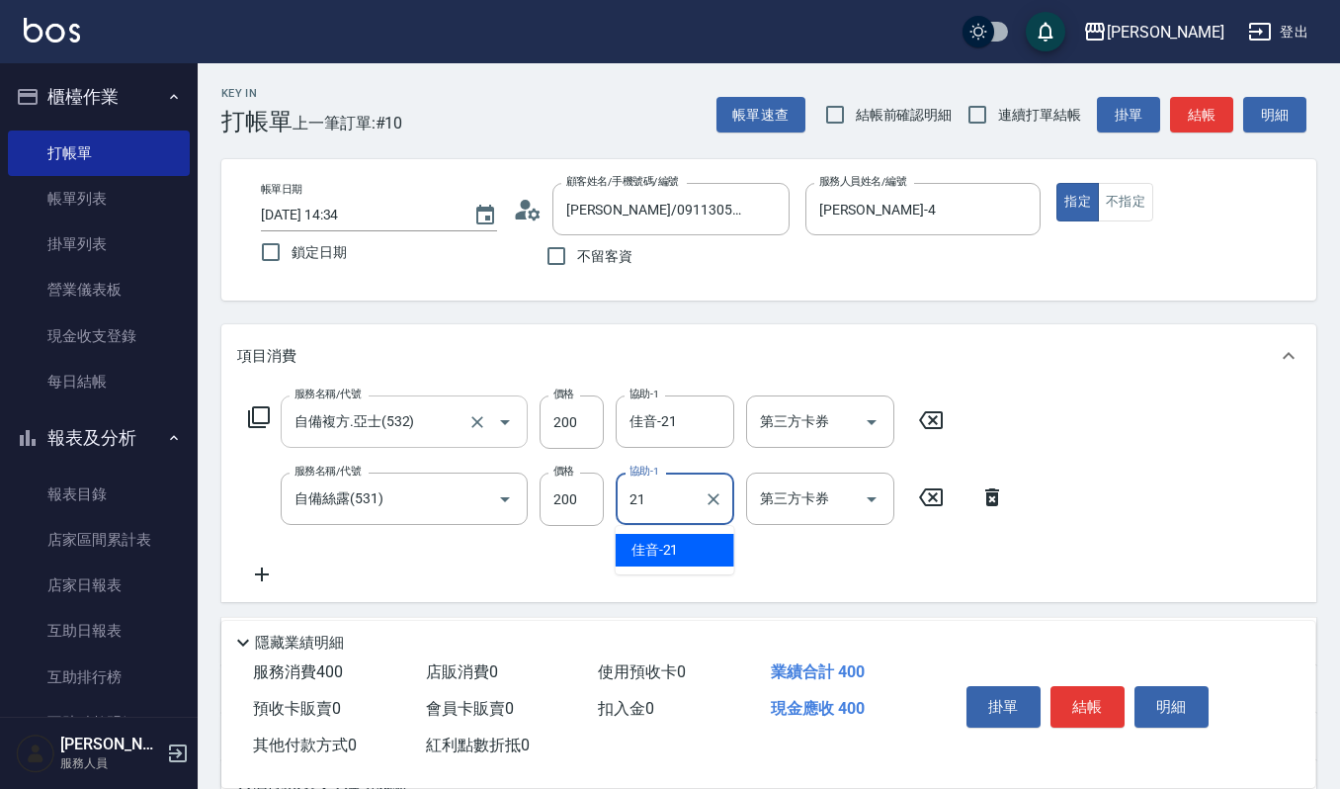
type input "佳音-21"
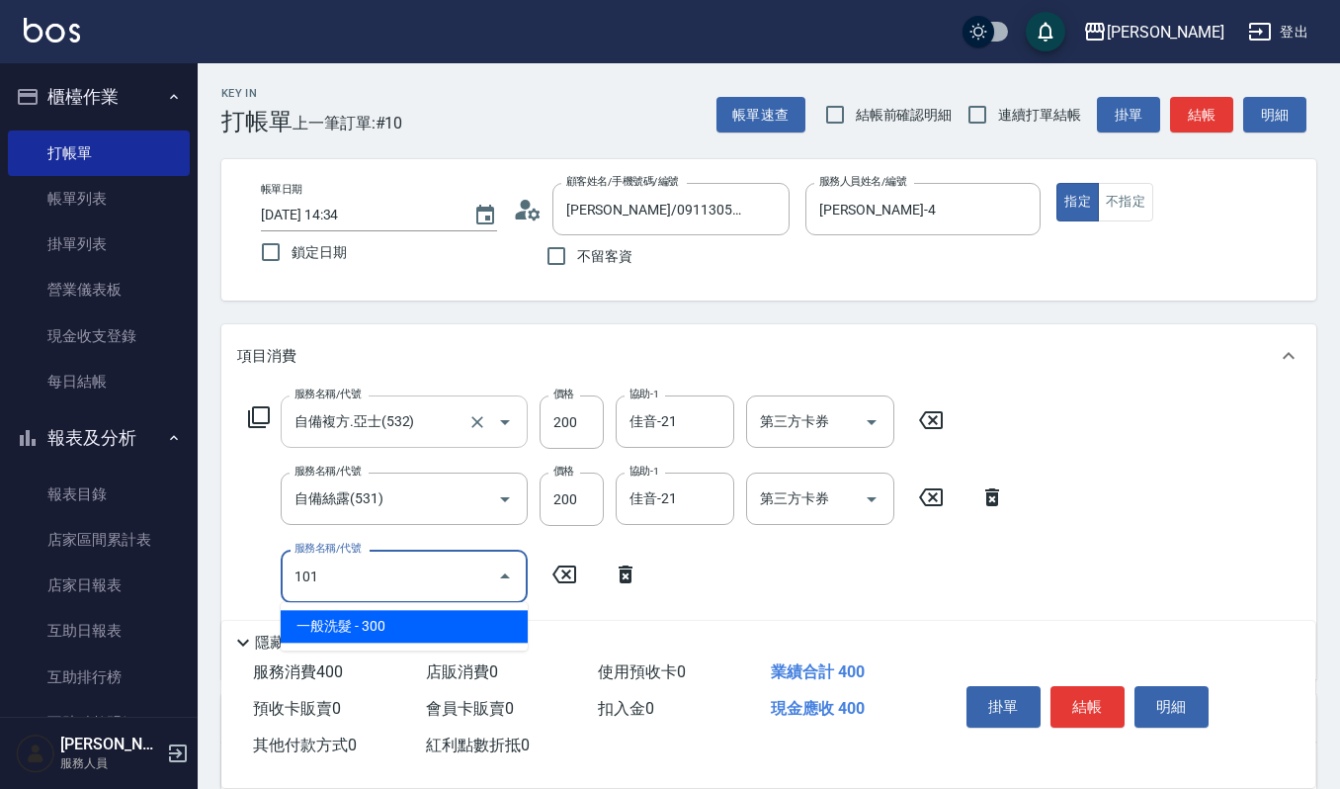
type input "一般洗髮(101)"
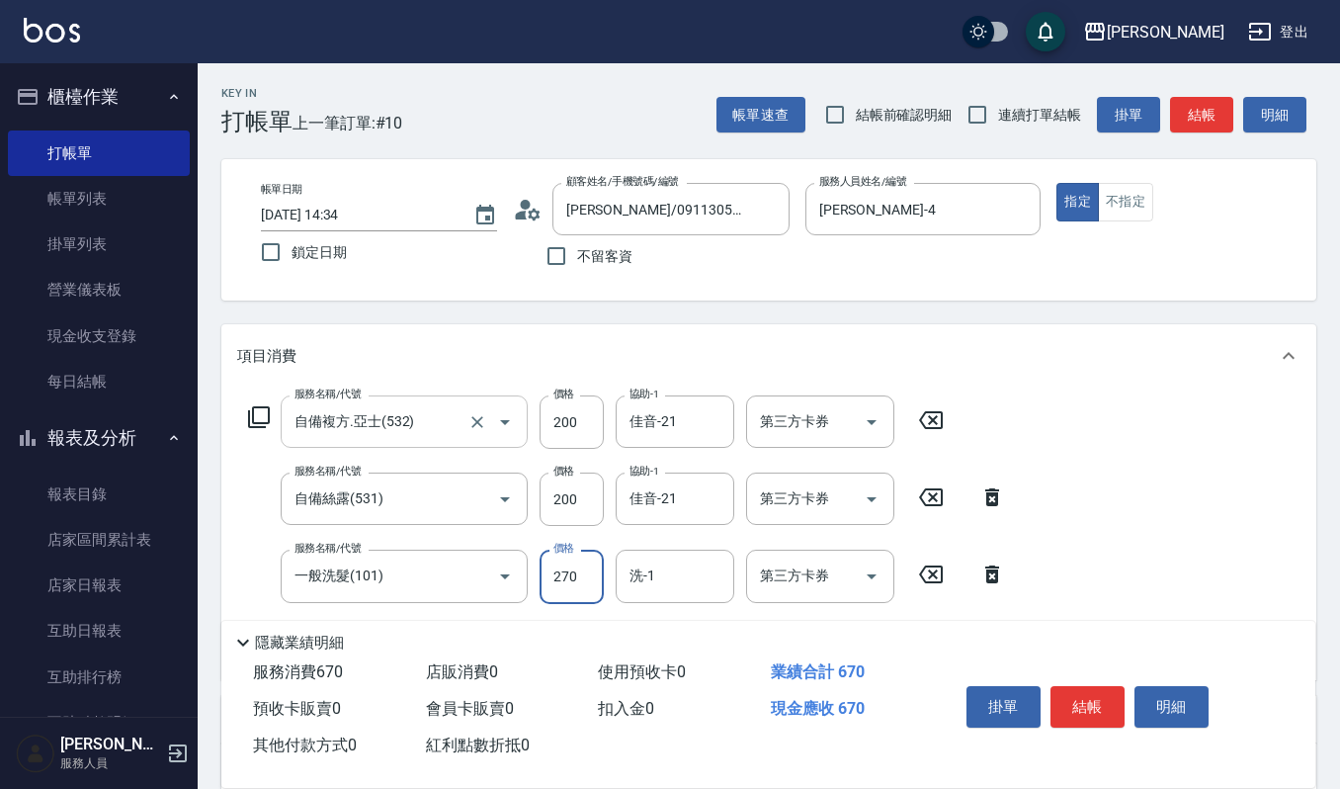
type input "270"
type input "佳音-21"
click at [1101, 706] on button "結帳" at bounding box center [1088, 707] width 74 height 42
